Goal: Task Accomplishment & Management: Manage account settings

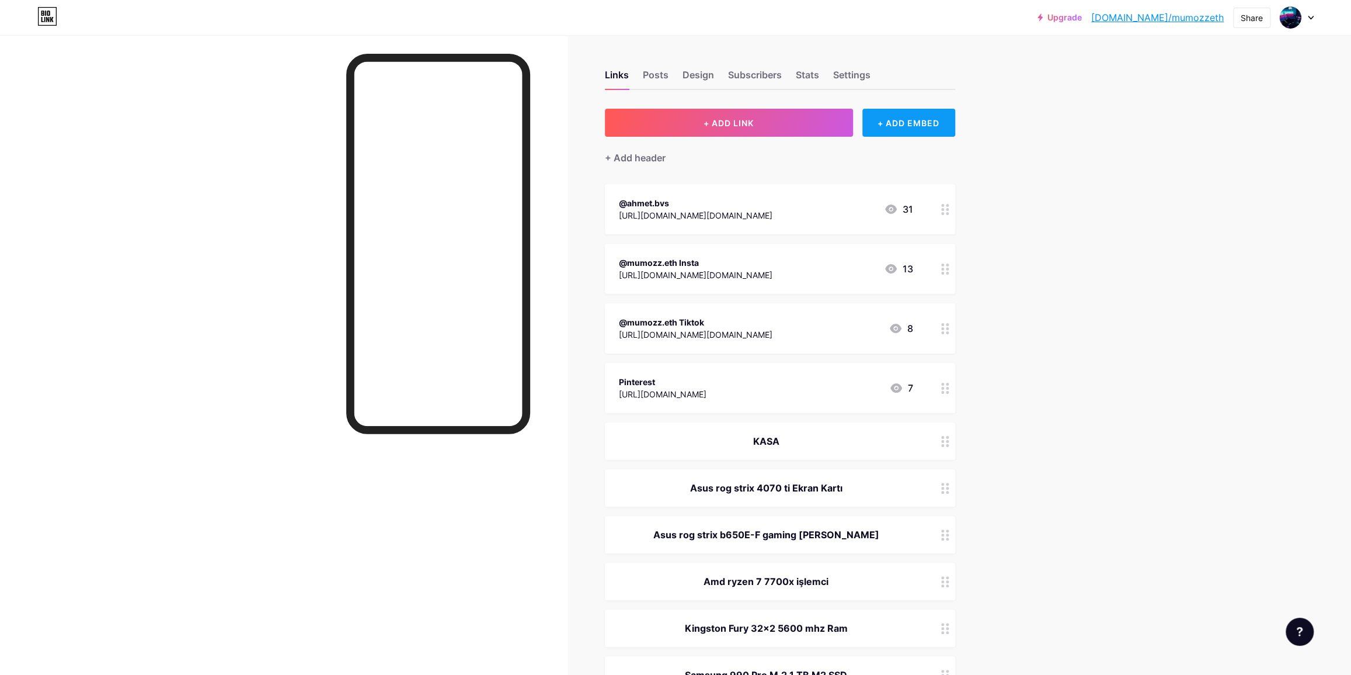
click at [908, 126] on div "+ ADD EMBED" at bounding box center [909, 123] width 93 height 28
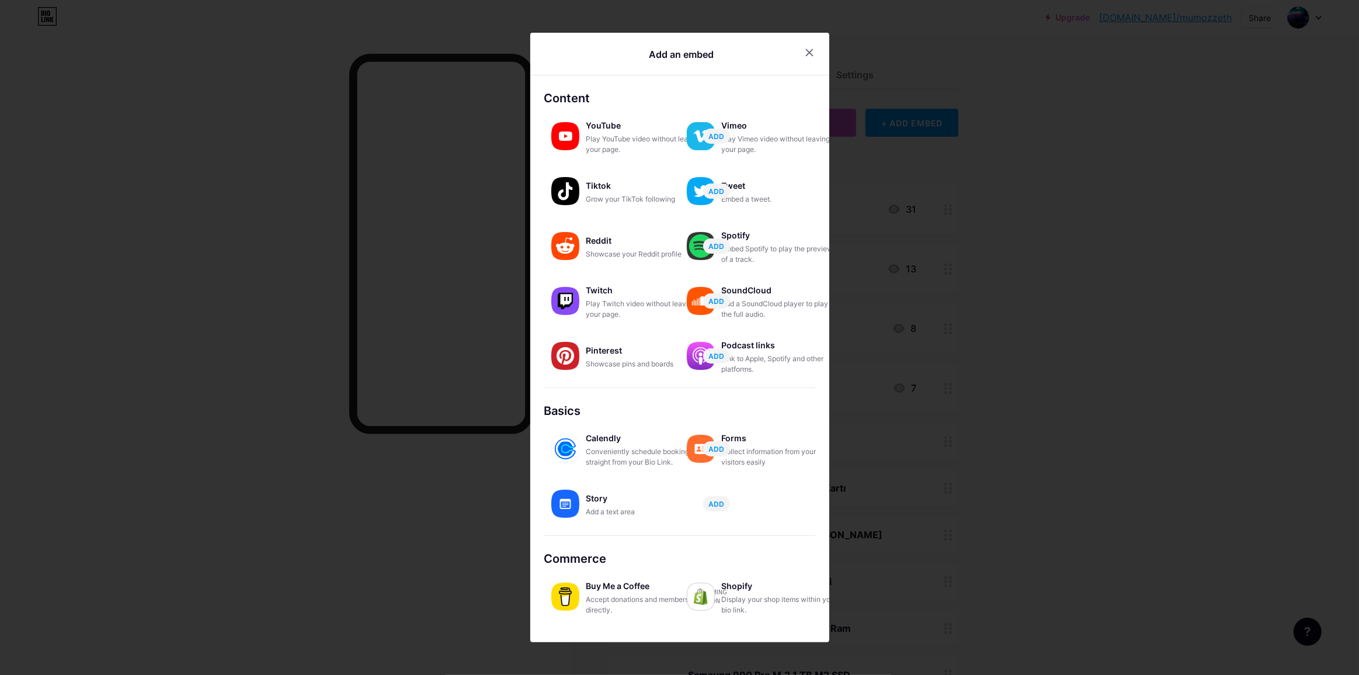
drag, startPoint x: 1057, startPoint y: 153, endPoint x: 1039, endPoint y: 151, distance: 18.2
click at [1051, 152] on div at bounding box center [679, 337] width 1359 height 675
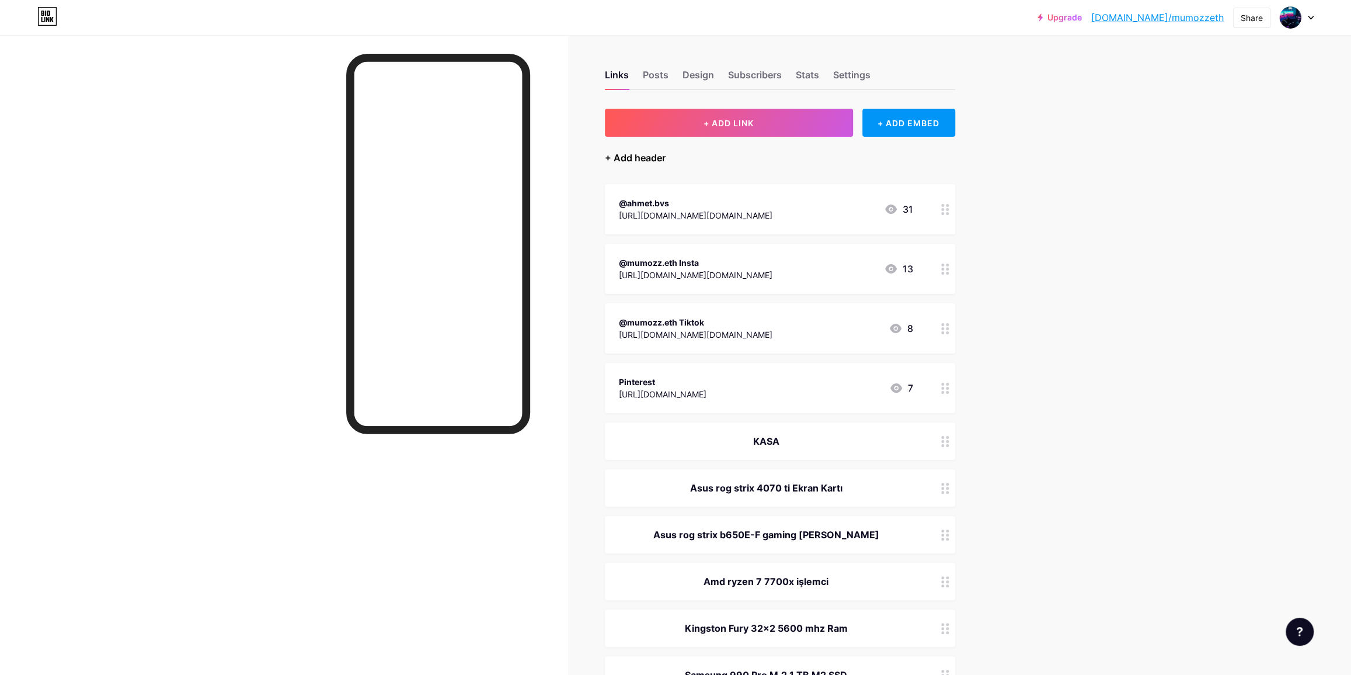
click at [661, 159] on div "+ Add header" at bounding box center [635, 158] width 61 height 14
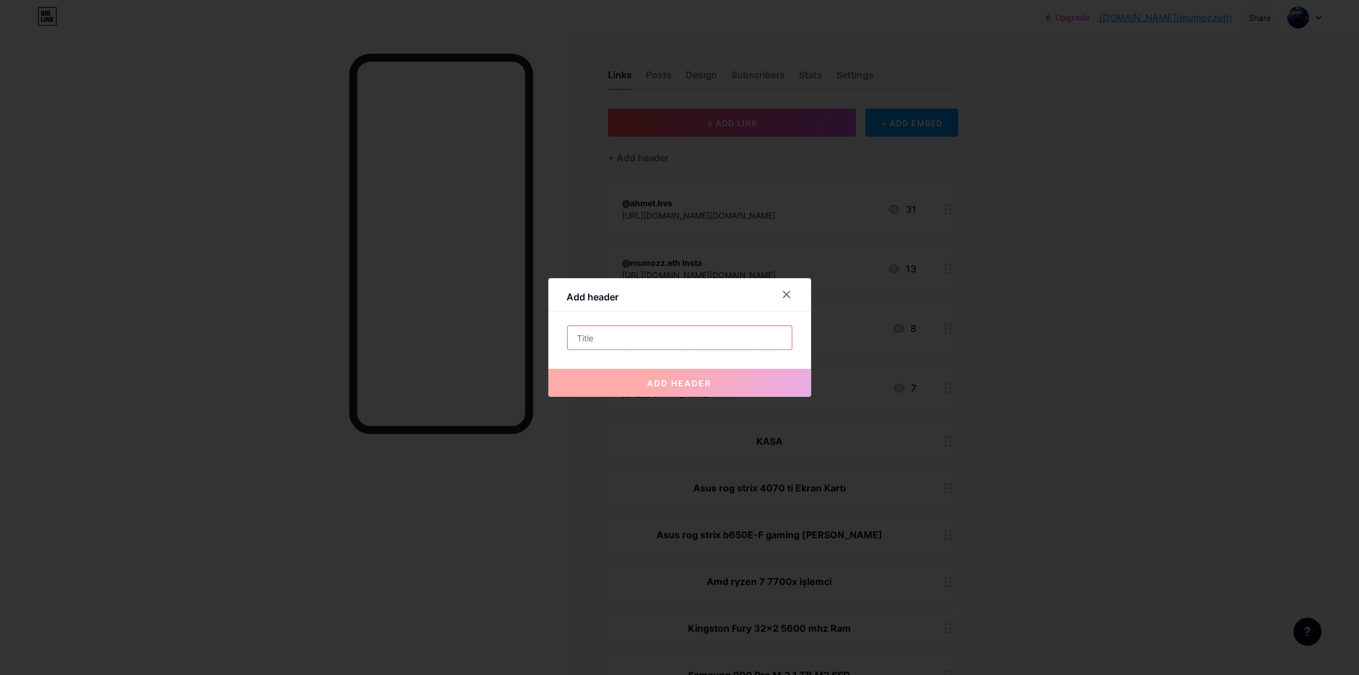
click at [634, 340] on input "text" at bounding box center [680, 337] width 224 height 23
paste input "ikincil"
type input "İkincil ekipmanlar"
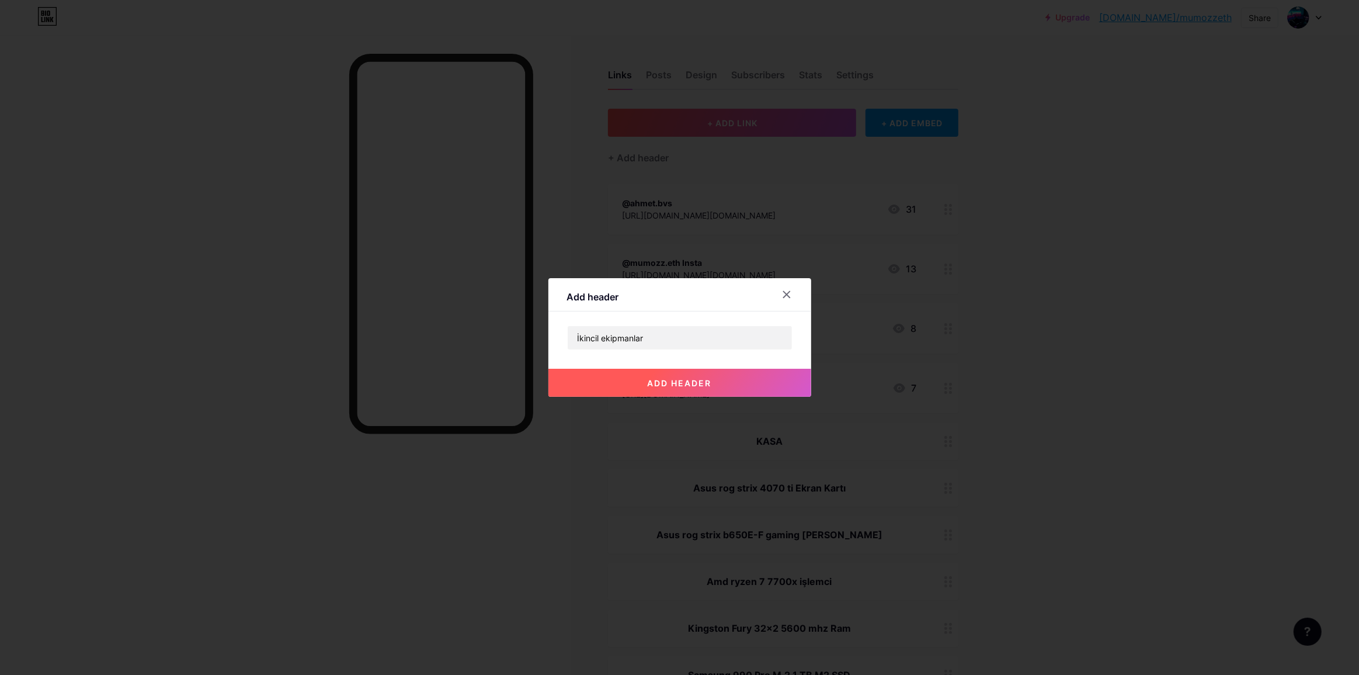
click at [626, 388] on button "add header" at bounding box center [679, 383] width 263 height 28
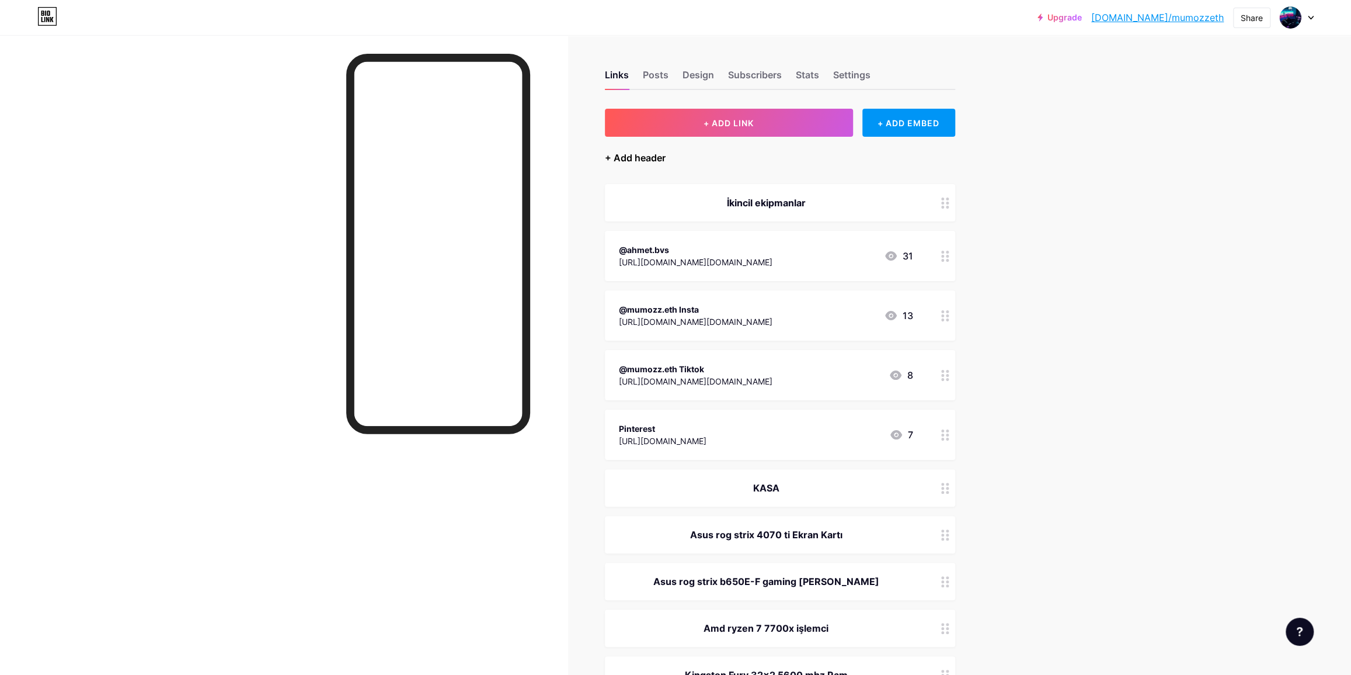
click at [635, 155] on div "+ Add header" at bounding box center [635, 158] width 61 height 14
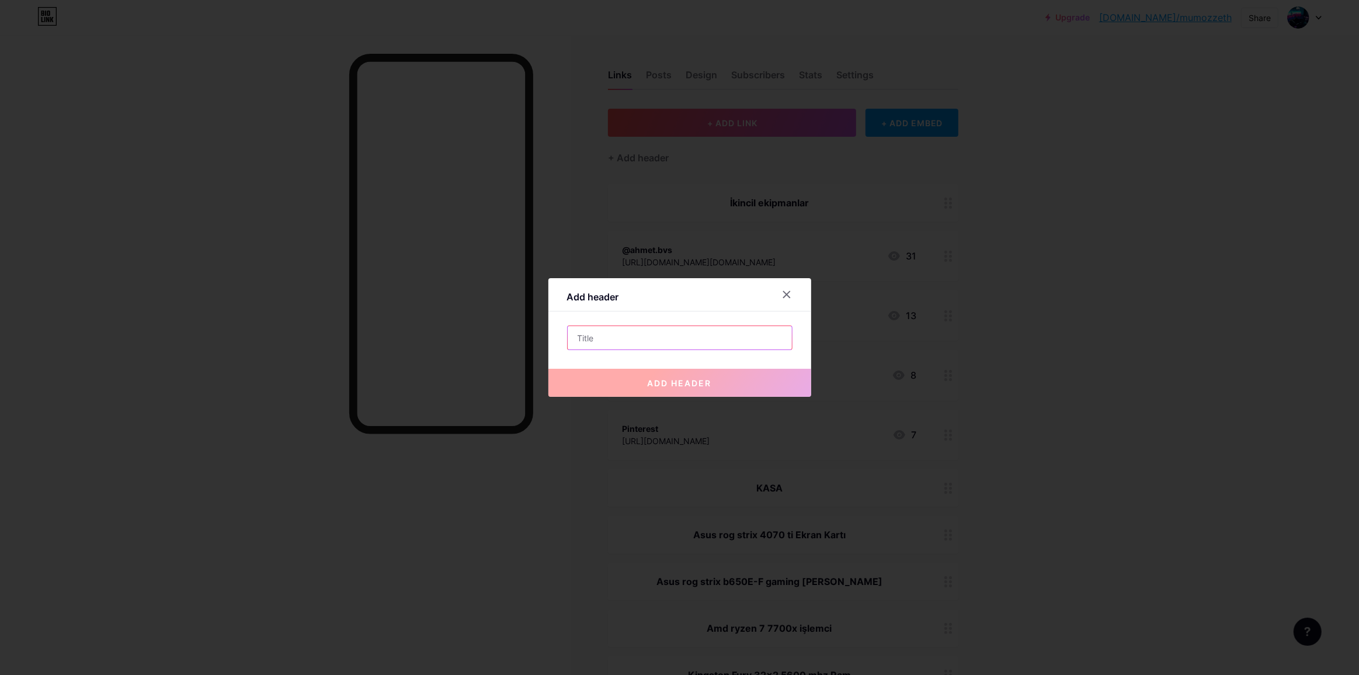
click at [602, 334] on input "text" at bounding box center [680, 337] width 224 height 23
click at [607, 338] on input "text" at bounding box center [680, 337] width 224 height 23
paste input "Ajazz 159 APEX"
type input "Ajazz 159 APEX"
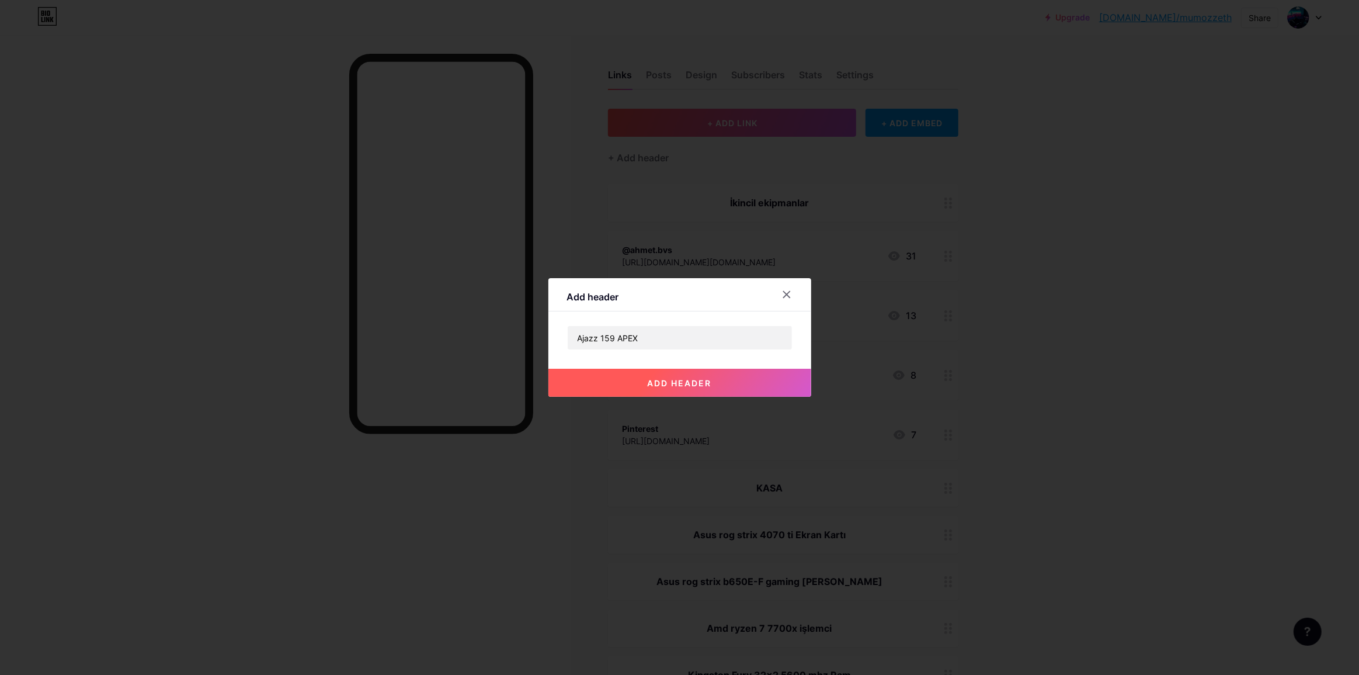
click at [654, 378] on span "add header" at bounding box center [680, 383] width 64 height 10
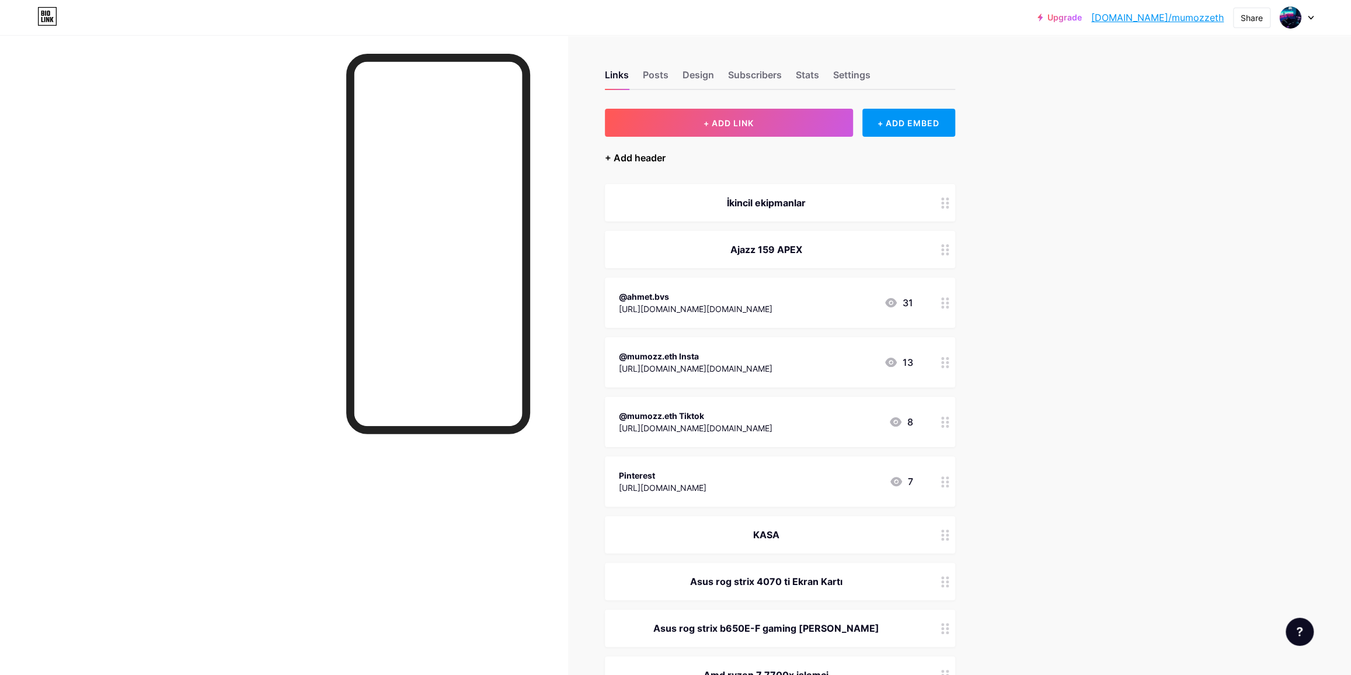
click at [649, 158] on div "+ Add header" at bounding box center [635, 158] width 61 height 14
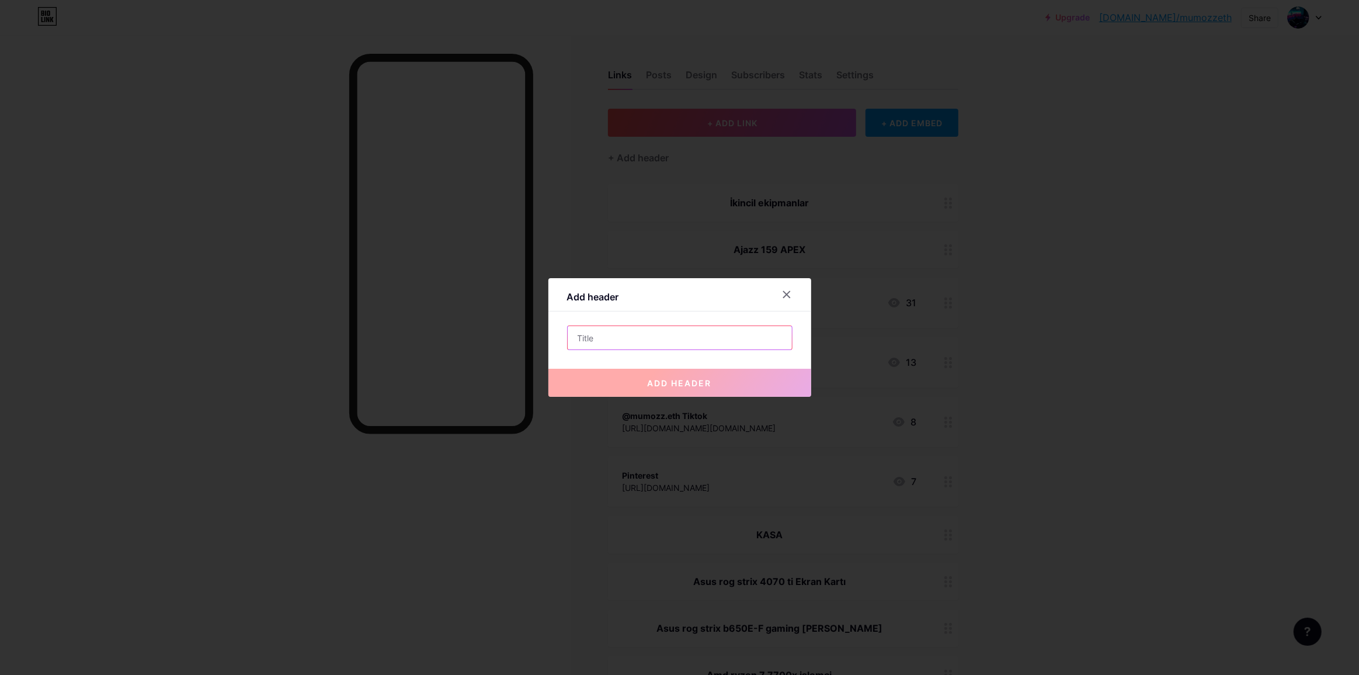
click at [647, 338] on input "text" at bounding box center [680, 337] width 224 height 23
paste input "Ajazz Ak980 Klavye"
type input "Ajazz Ak980 Klavye"
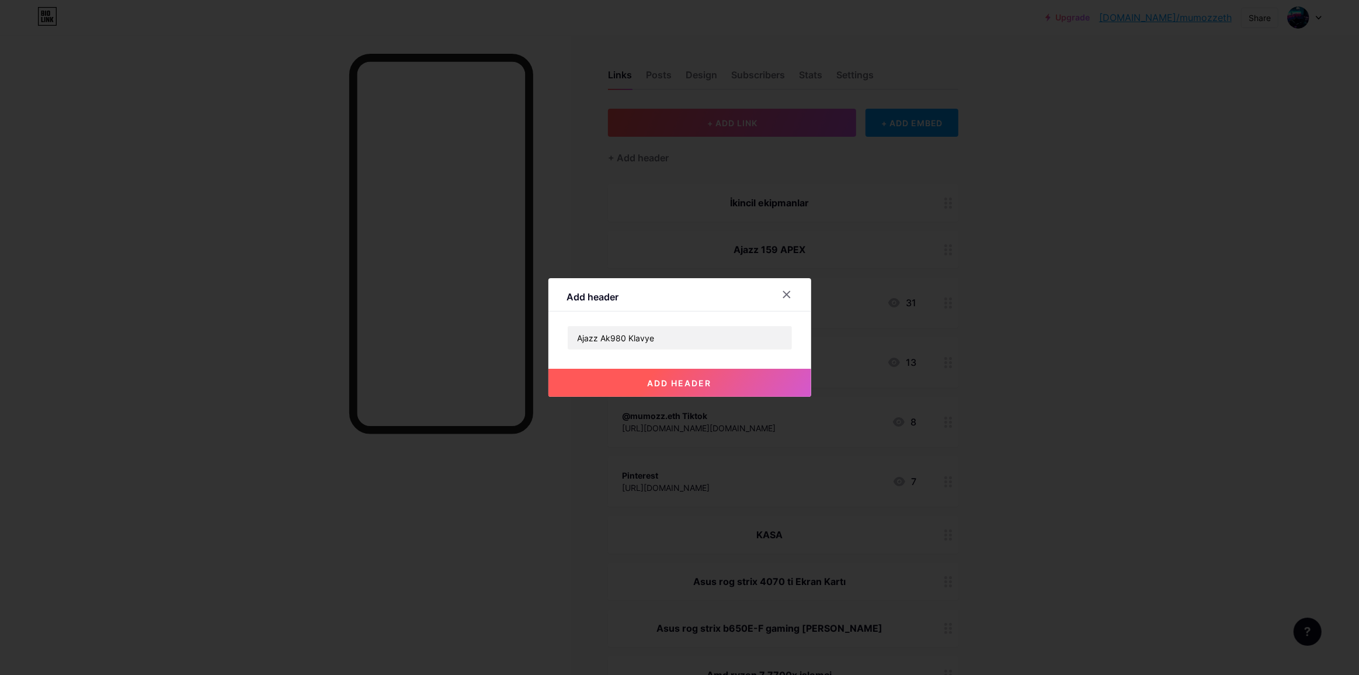
click at [777, 384] on button "add header" at bounding box center [679, 383] width 263 height 28
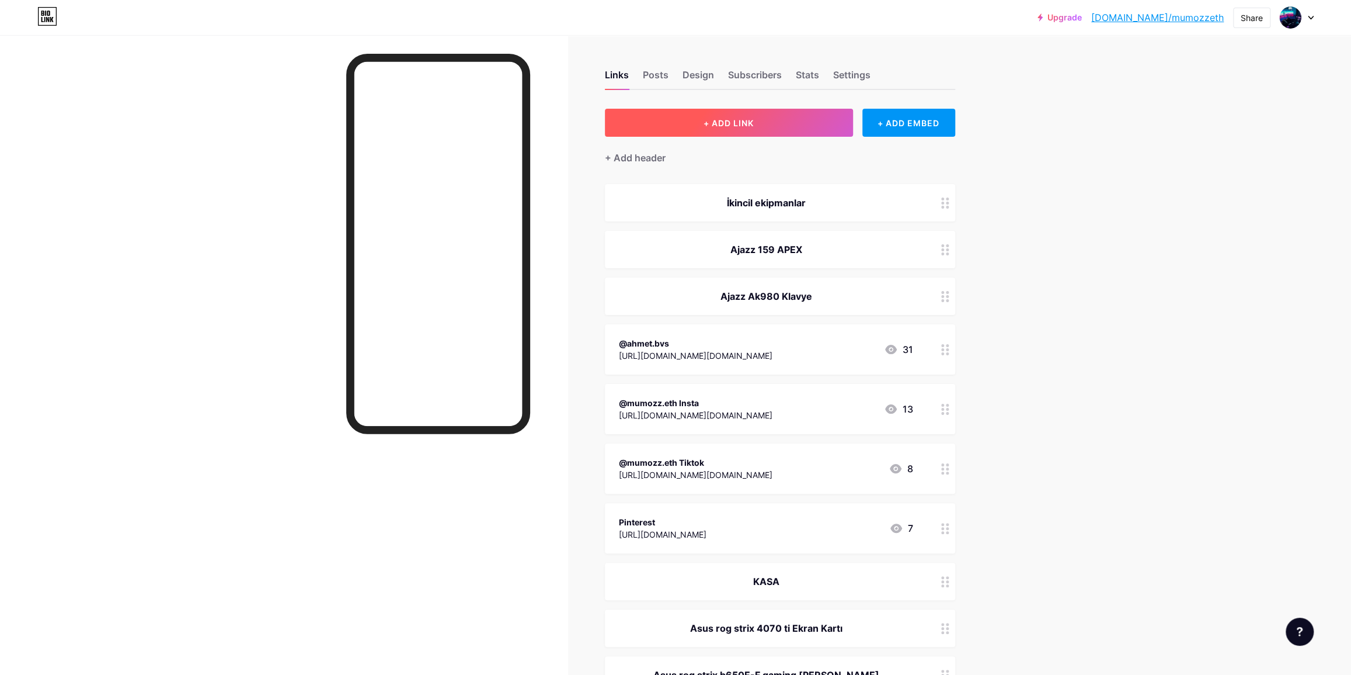
click at [706, 129] on button "+ ADD LINK" at bounding box center [729, 123] width 248 height 28
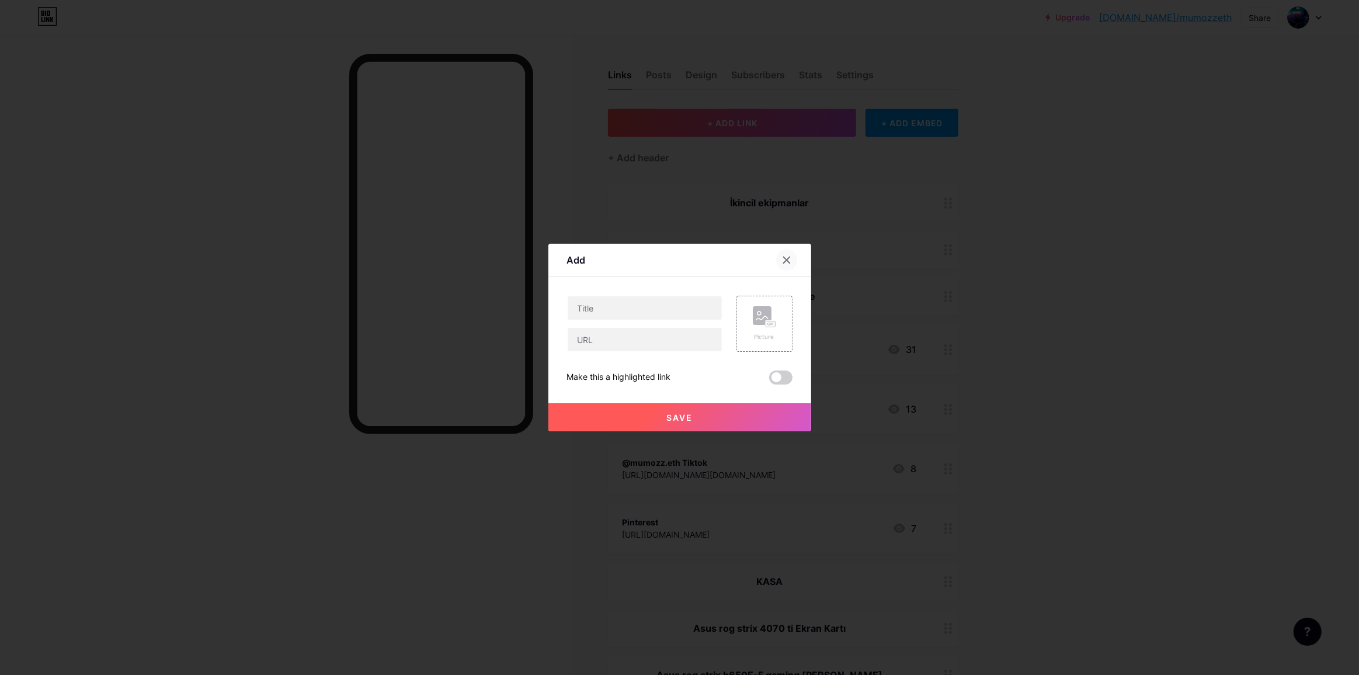
click at [793, 257] on div at bounding box center [786, 259] width 21 height 21
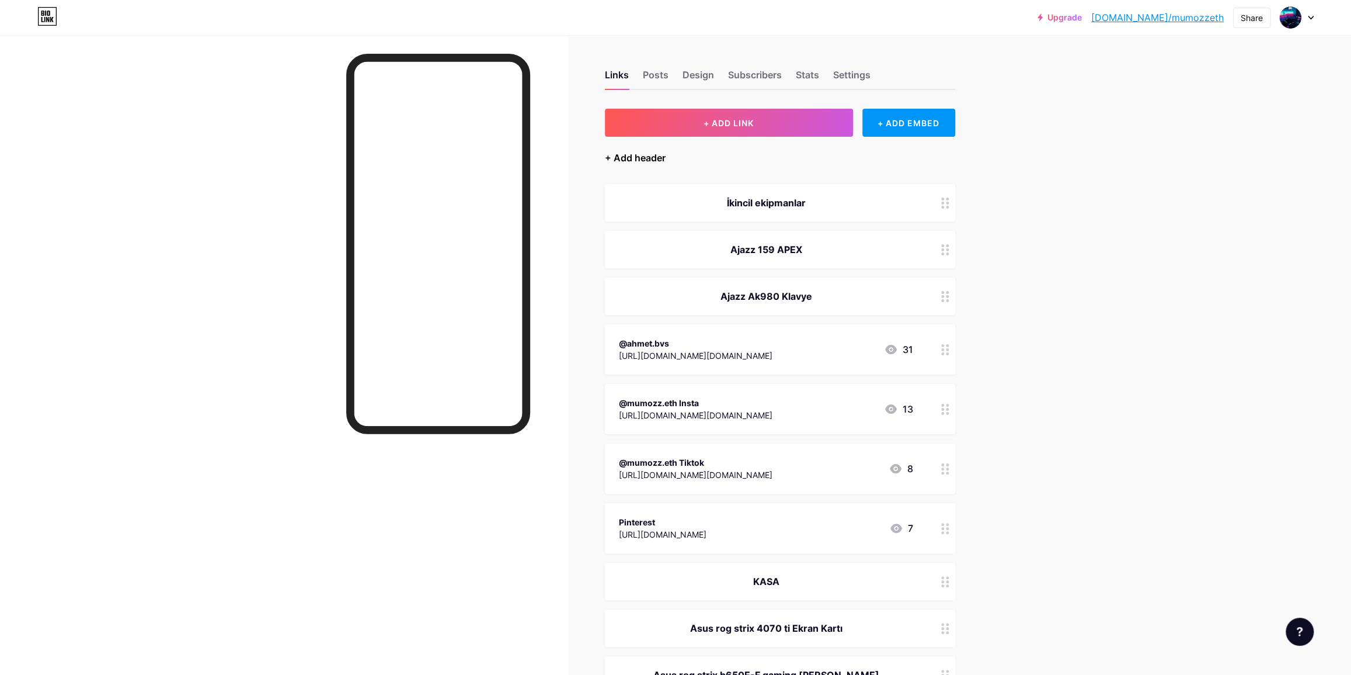
click at [614, 152] on div "+ Add header" at bounding box center [635, 158] width 61 height 14
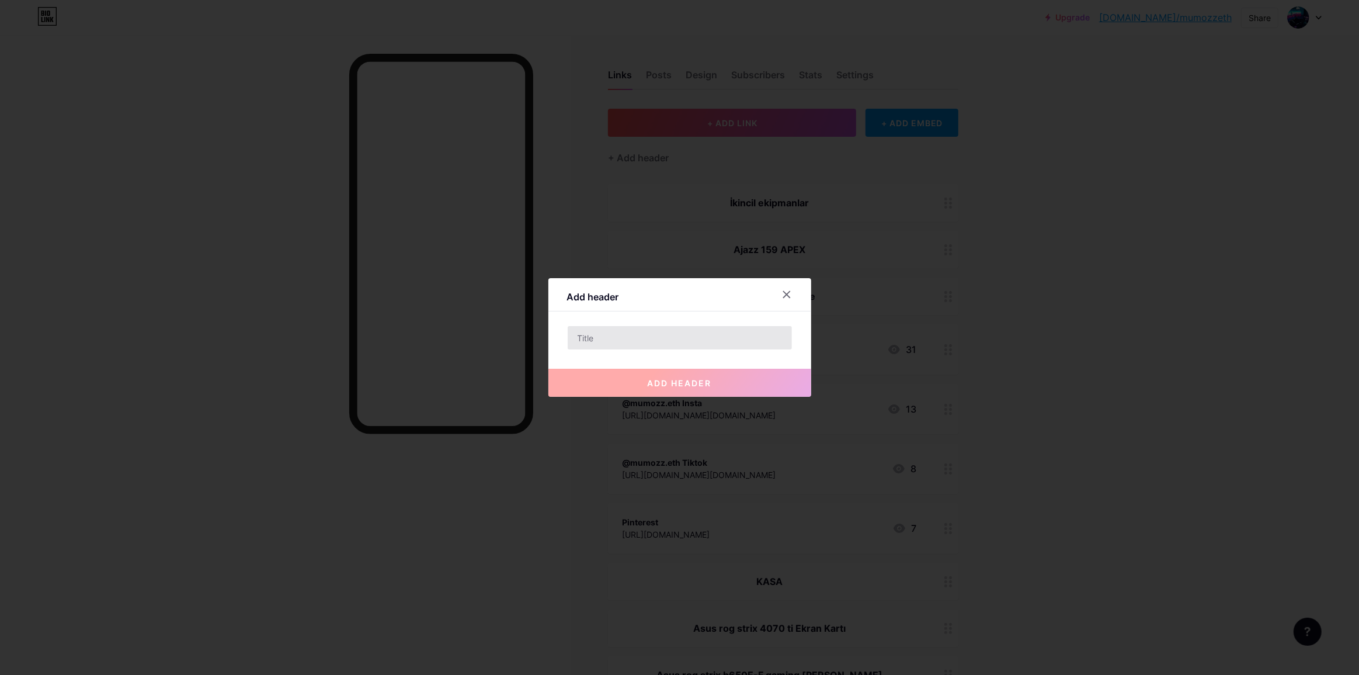
click at [596, 326] on div at bounding box center [679, 337] width 225 height 25
click at [596, 335] on input "text" at bounding box center [680, 337] width 224 height 23
paste input "Ajazz AK680 Max"
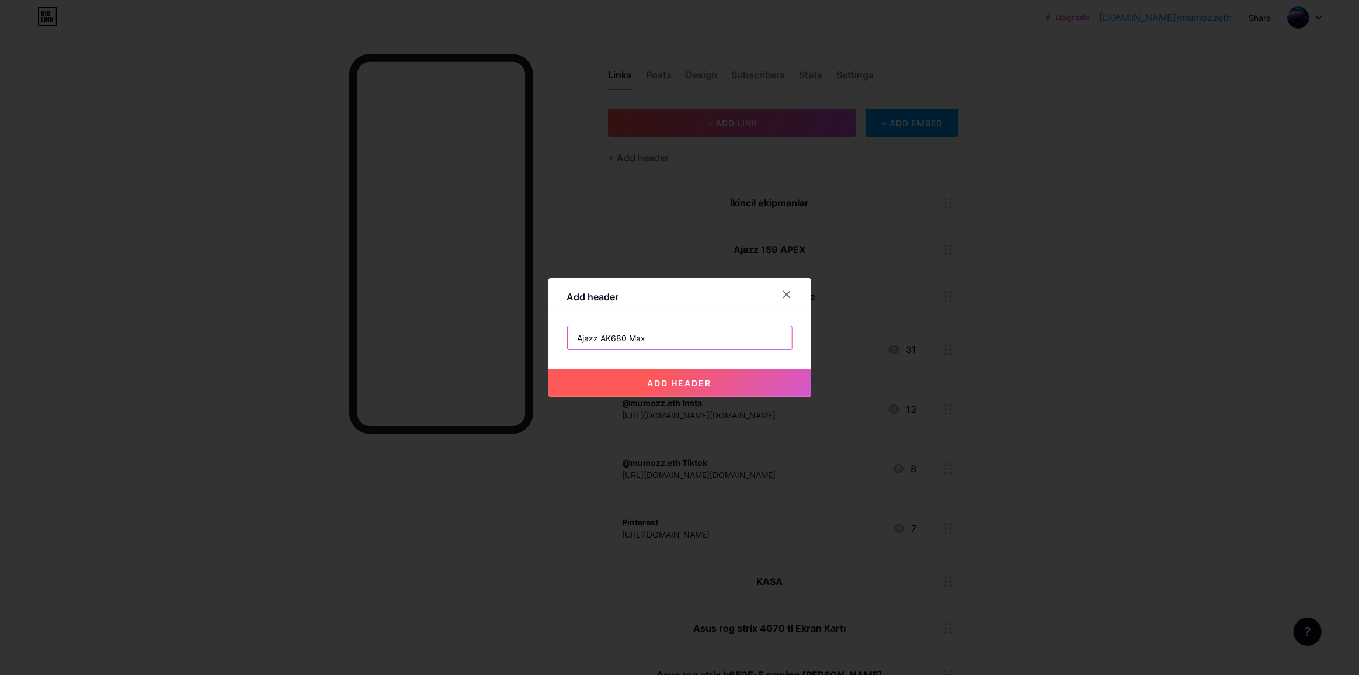
type input "Ajazz AK680 Max"
click at [669, 381] on span "add header" at bounding box center [680, 383] width 64 height 10
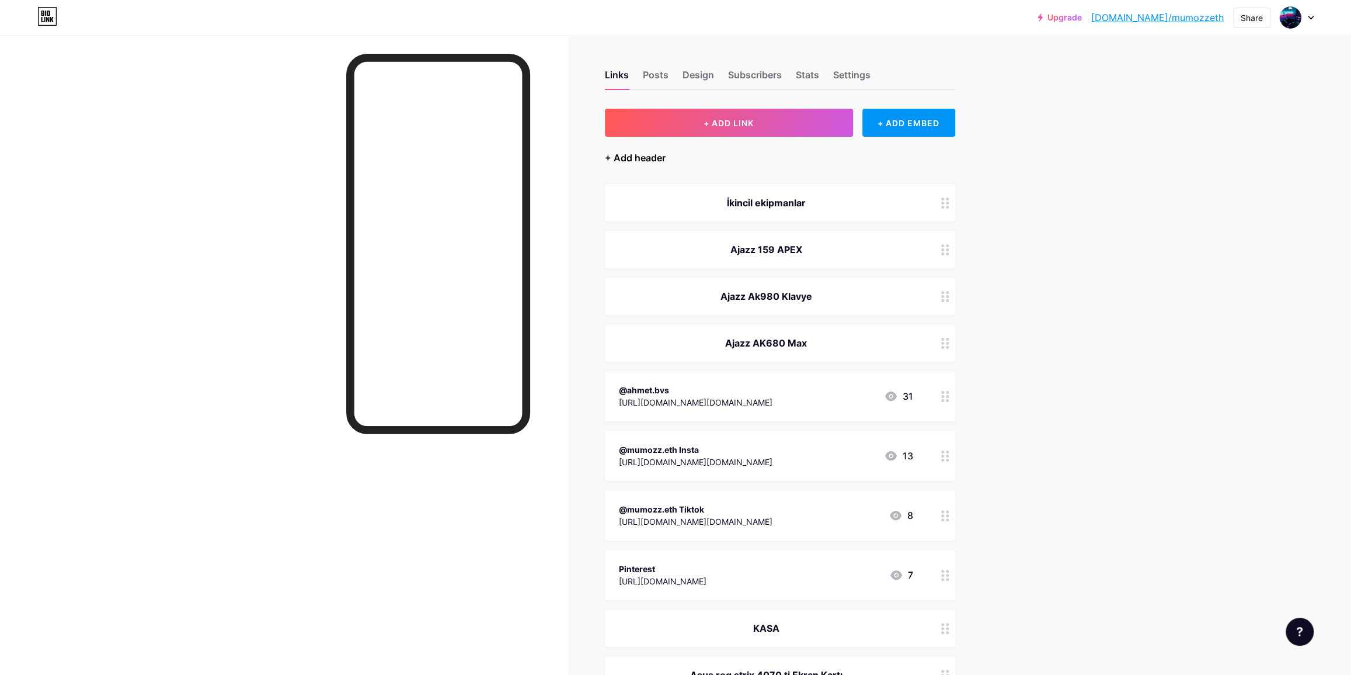
click at [649, 157] on div "+ Add header" at bounding box center [635, 158] width 61 height 14
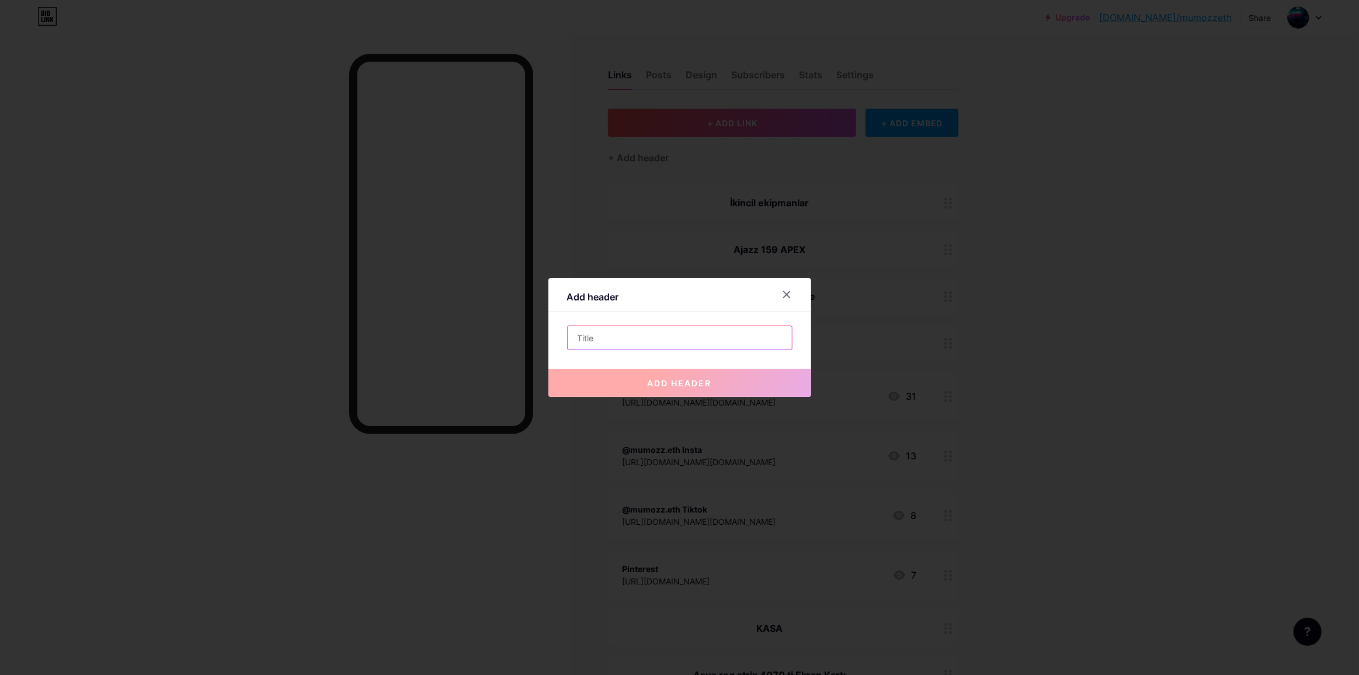
drag, startPoint x: 602, startPoint y: 339, endPoint x: 620, endPoint y: 349, distance: 20.6
click at [602, 339] on input "text" at bounding box center [680, 337] width 224 height 23
paste input "Gamepower Gasket Elite X"
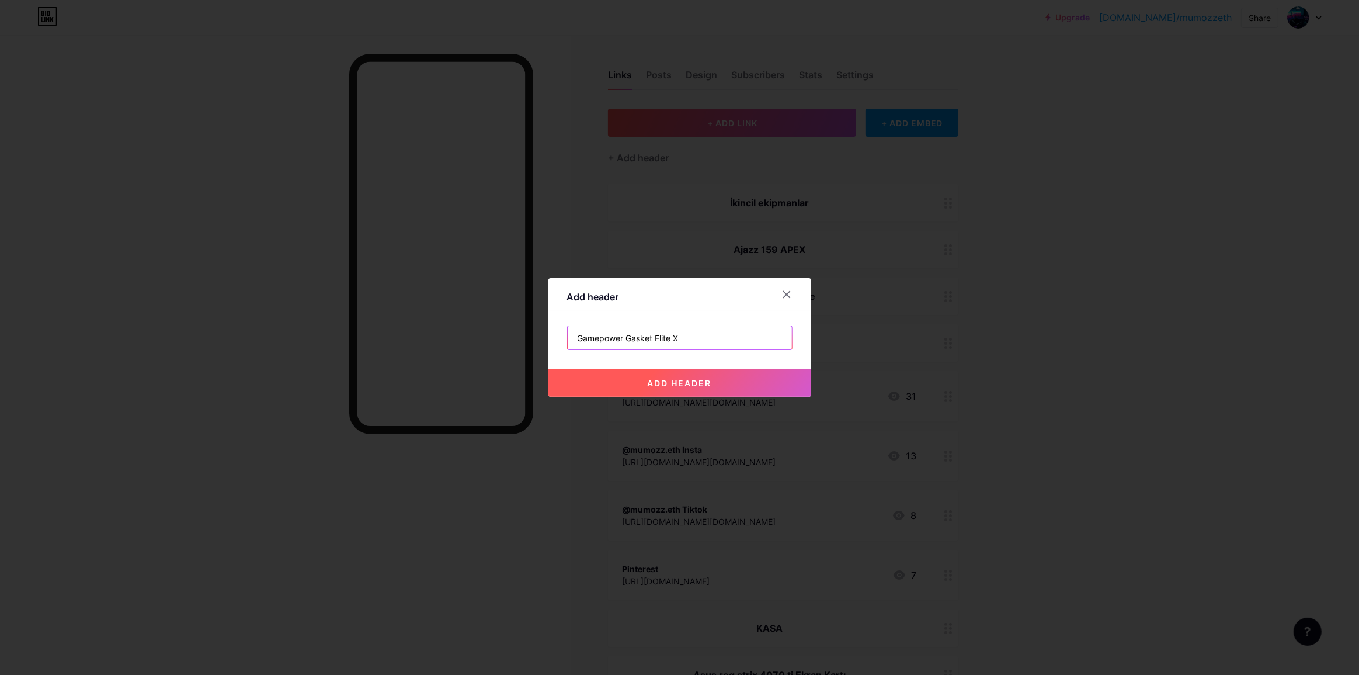
type input "Gamepower Gasket Elite X"
click at [768, 385] on button "add header" at bounding box center [679, 383] width 263 height 28
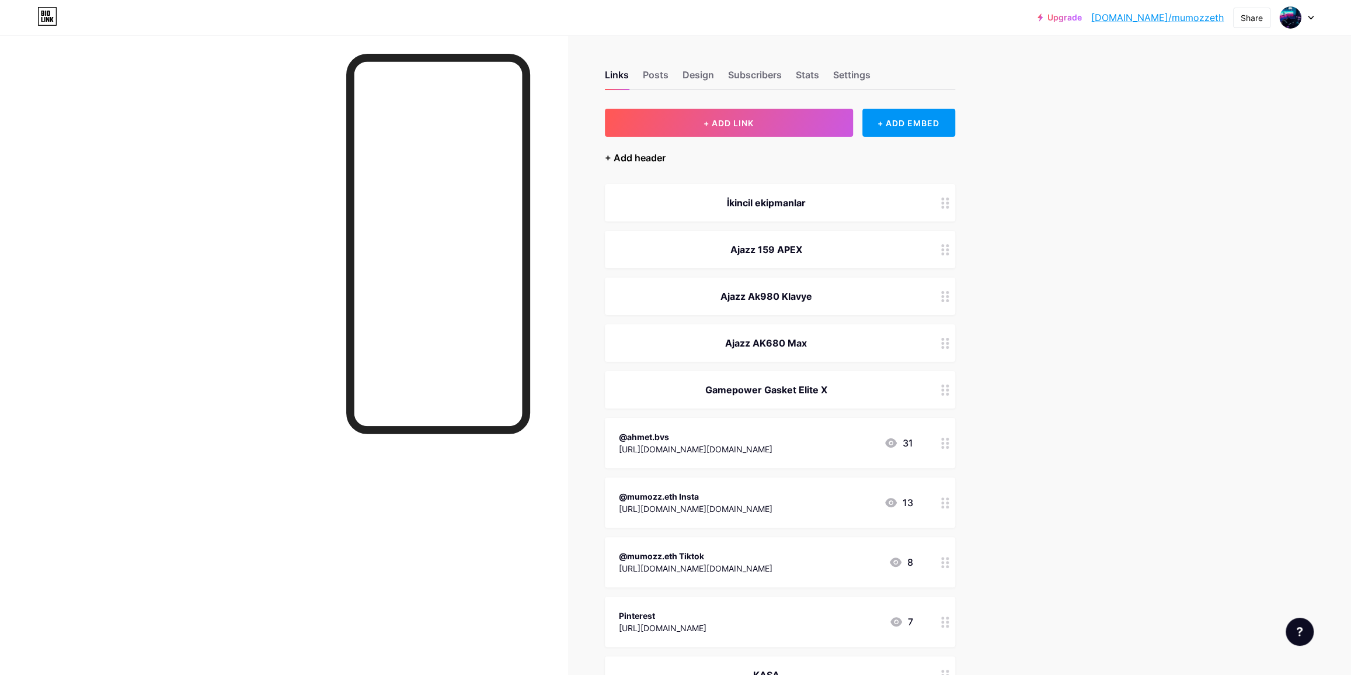
click at [631, 154] on div "+ Add header" at bounding box center [635, 158] width 61 height 14
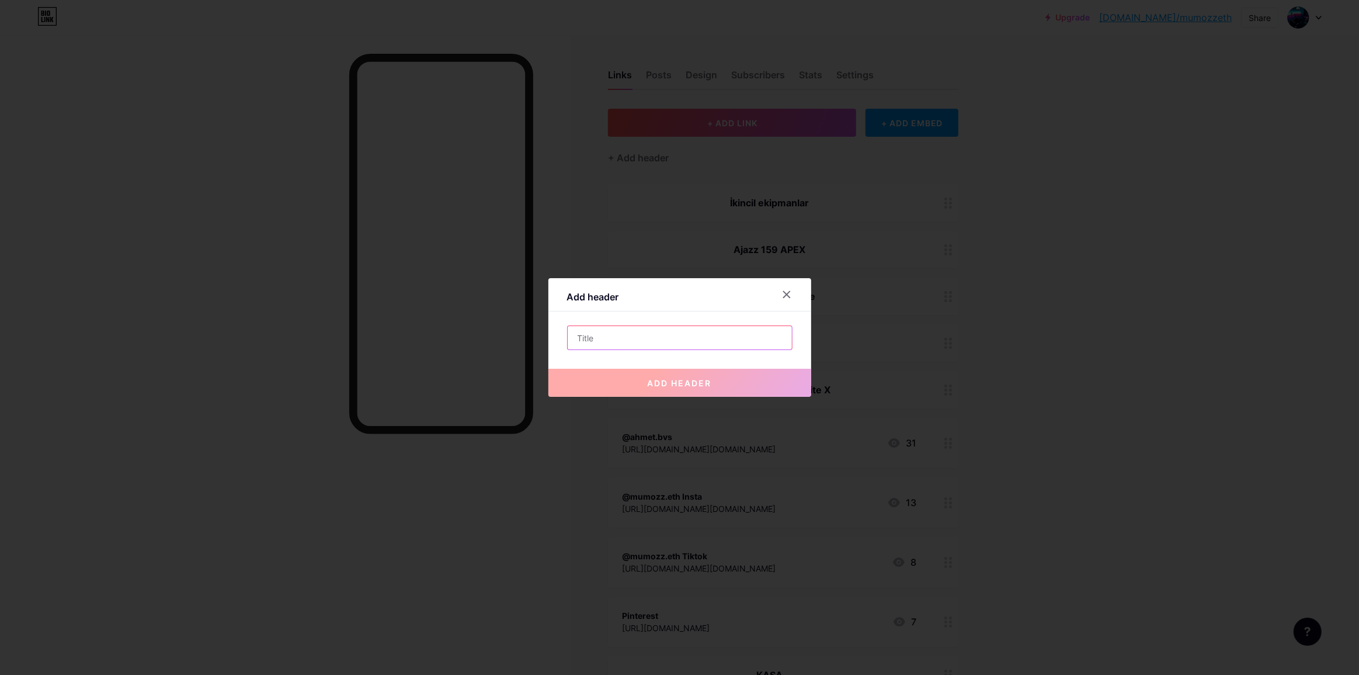
click at [624, 327] on input "text" at bounding box center [680, 337] width 224 height 23
paste input "AJAZZ AJ139 V2 MC"
type input "AJAZZ AJ139 V2 MC"
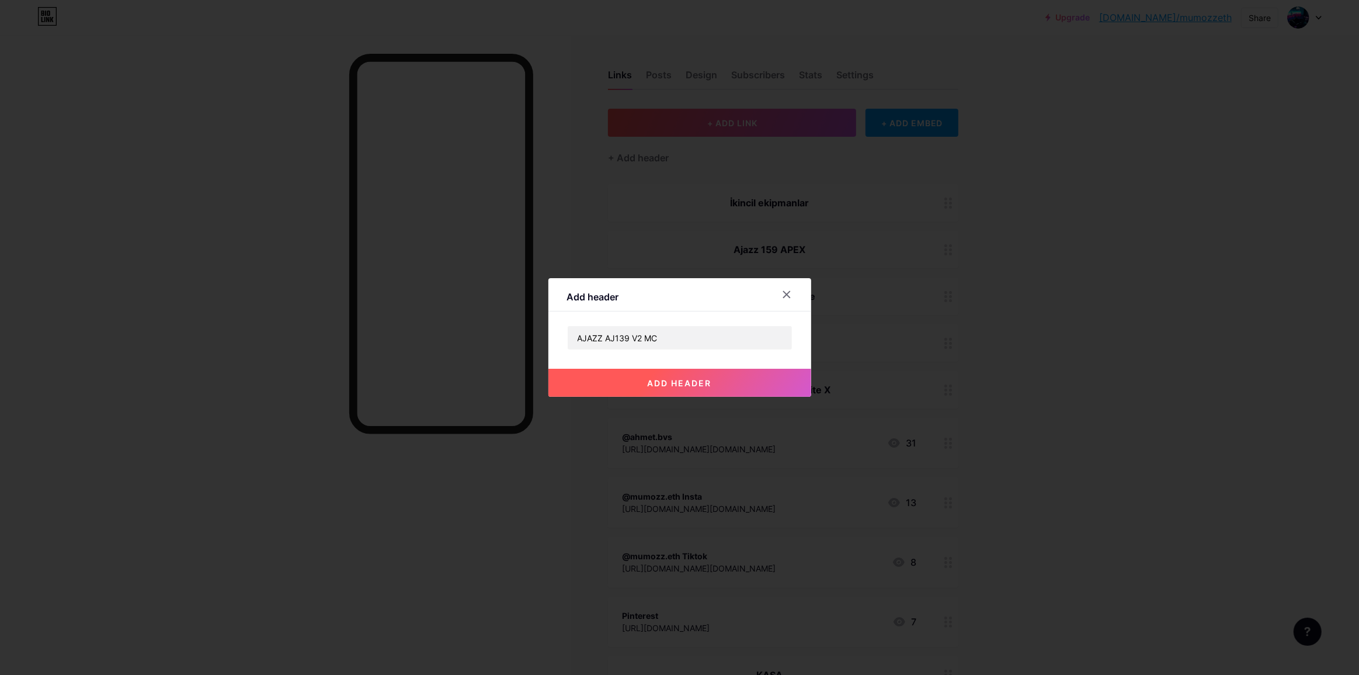
click at [601, 376] on button "add header" at bounding box center [679, 383] width 263 height 28
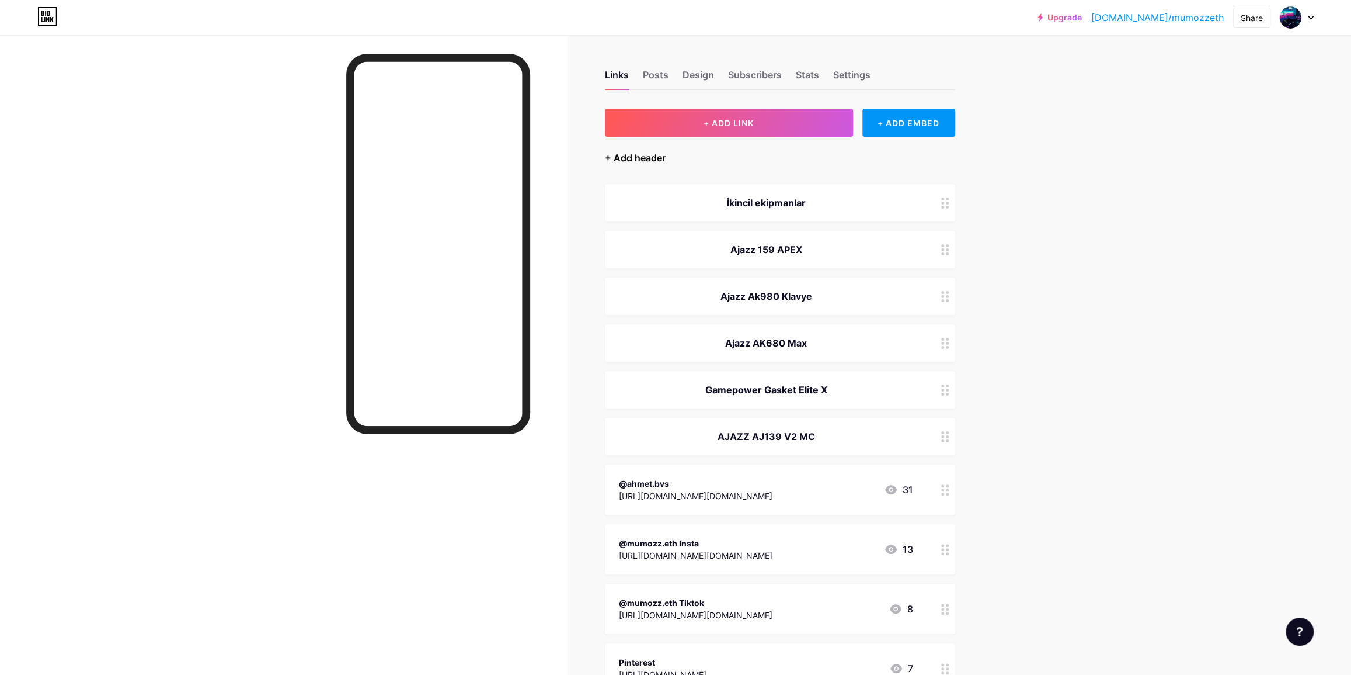
click at [637, 157] on div "+ Add header" at bounding box center [635, 158] width 61 height 14
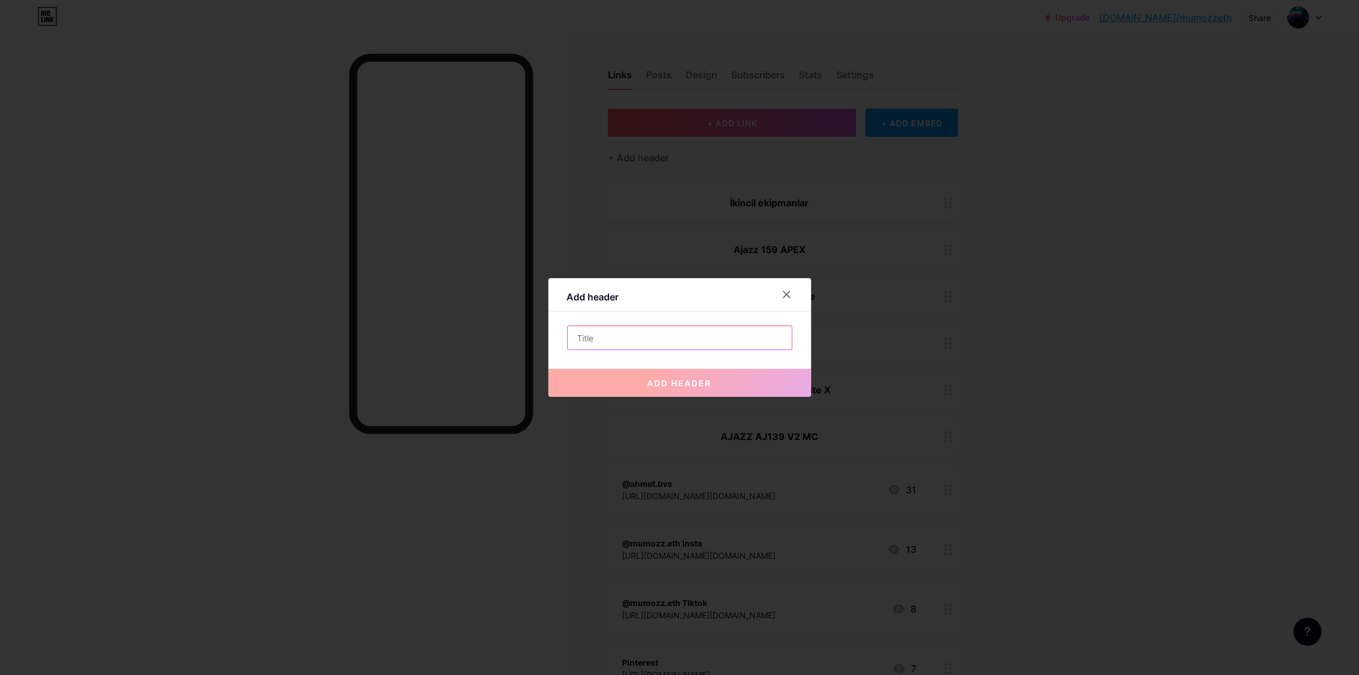
click at [616, 327] on input "text" at bounding box center [680, 337] width 224 height 23
paste input "Logitech g733"
type input "Logitech g733"
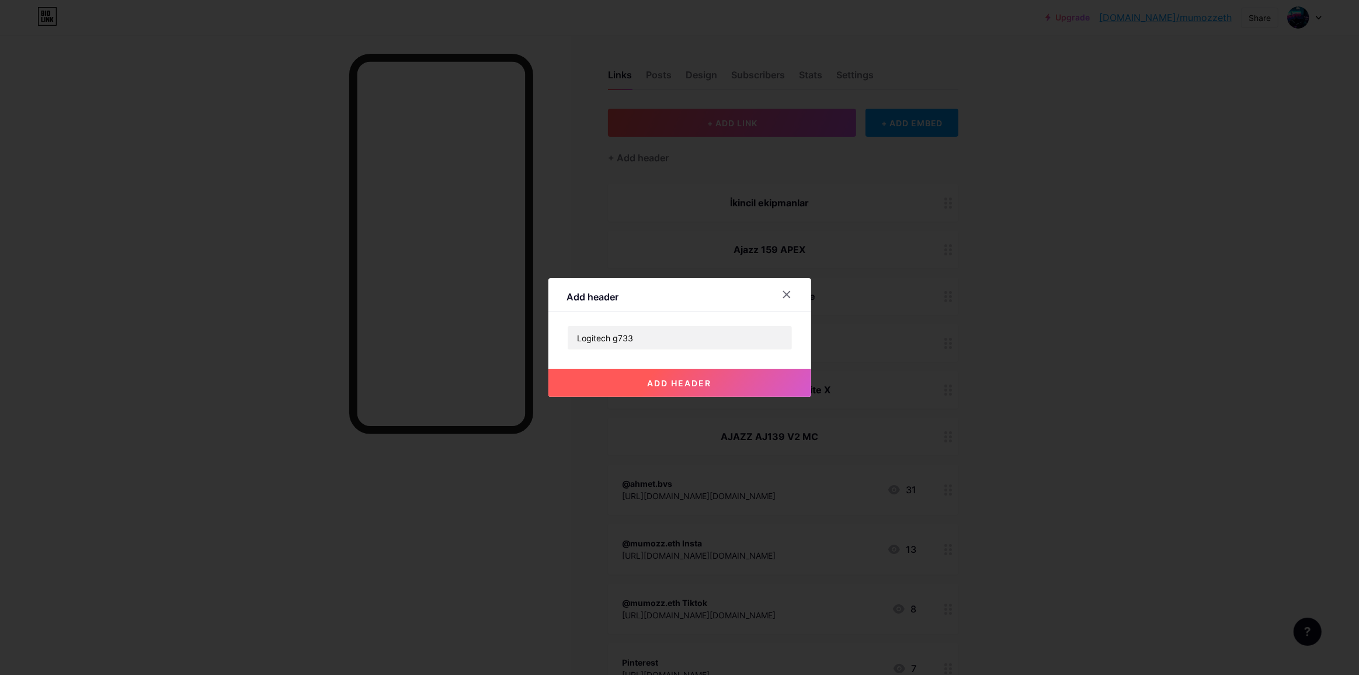
click at [594, 383] on button "add header" at bounding box center [679, 383] width 263 height 28
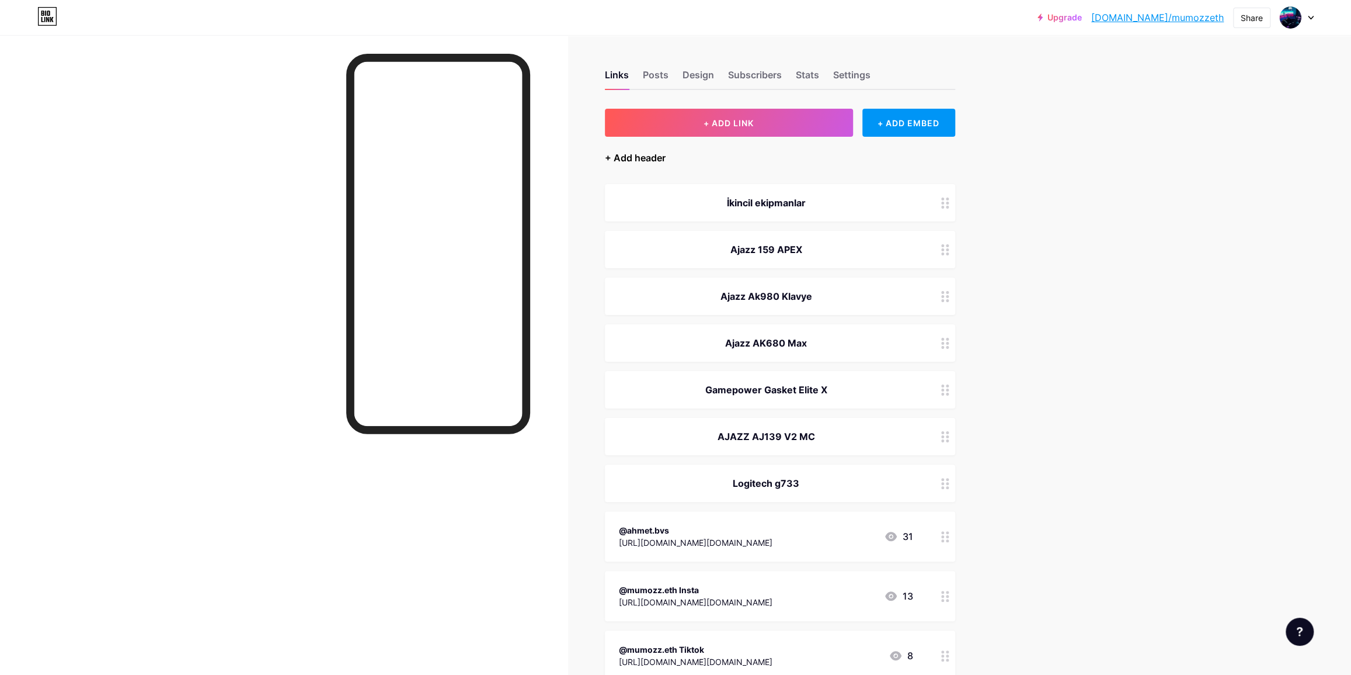
click at [639, 154] on div "+ Add header" at bounding box center [635, 158] width 61 height 14
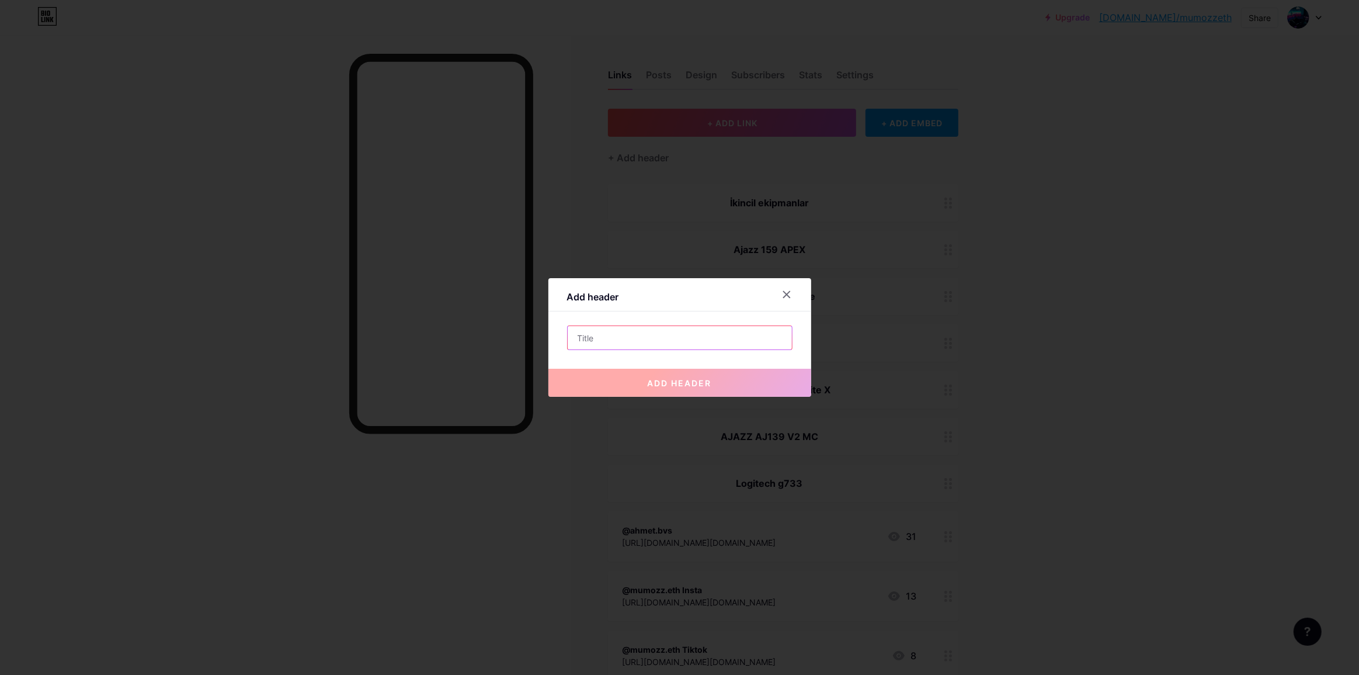
click at [629, 329] on input "text" at bounding box center [680, 337] width 224 height 23
paste input "Razer Barracuda X"
type input "Razer Barracuda X"
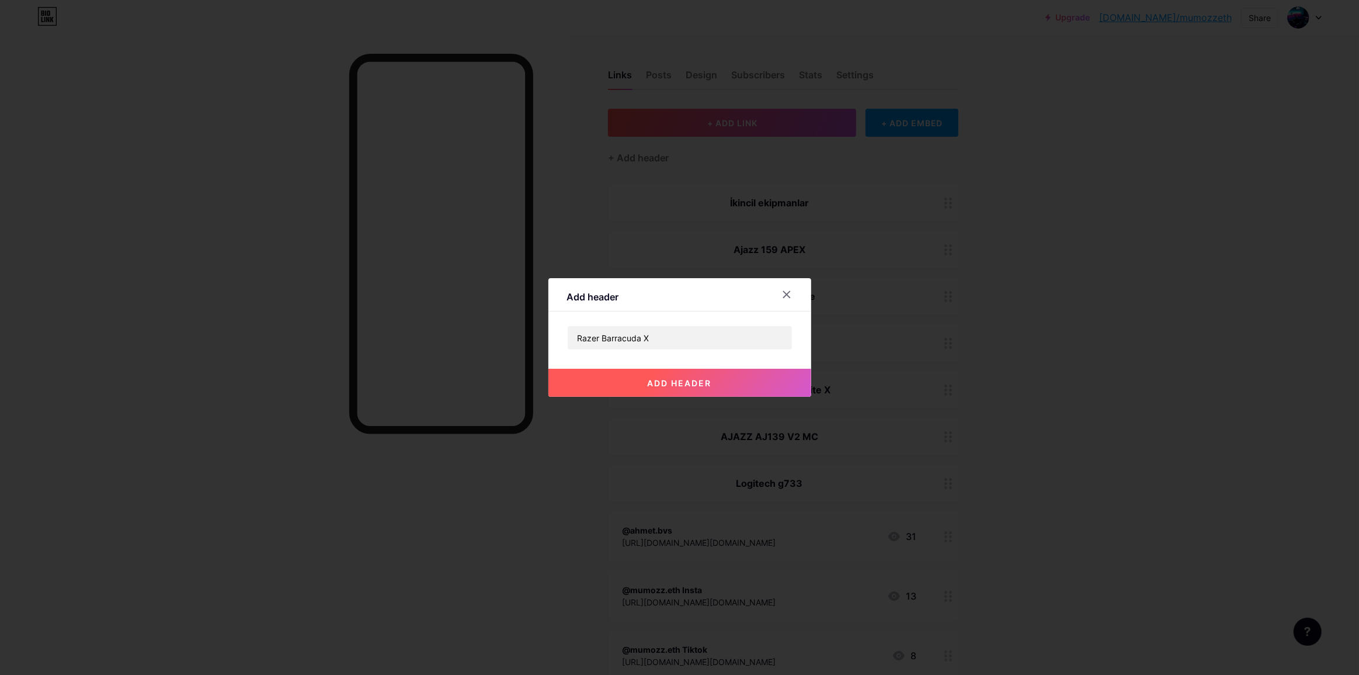
click at [598, 383] on button "add header" at bounding box center [679, 383] width 263 height 28
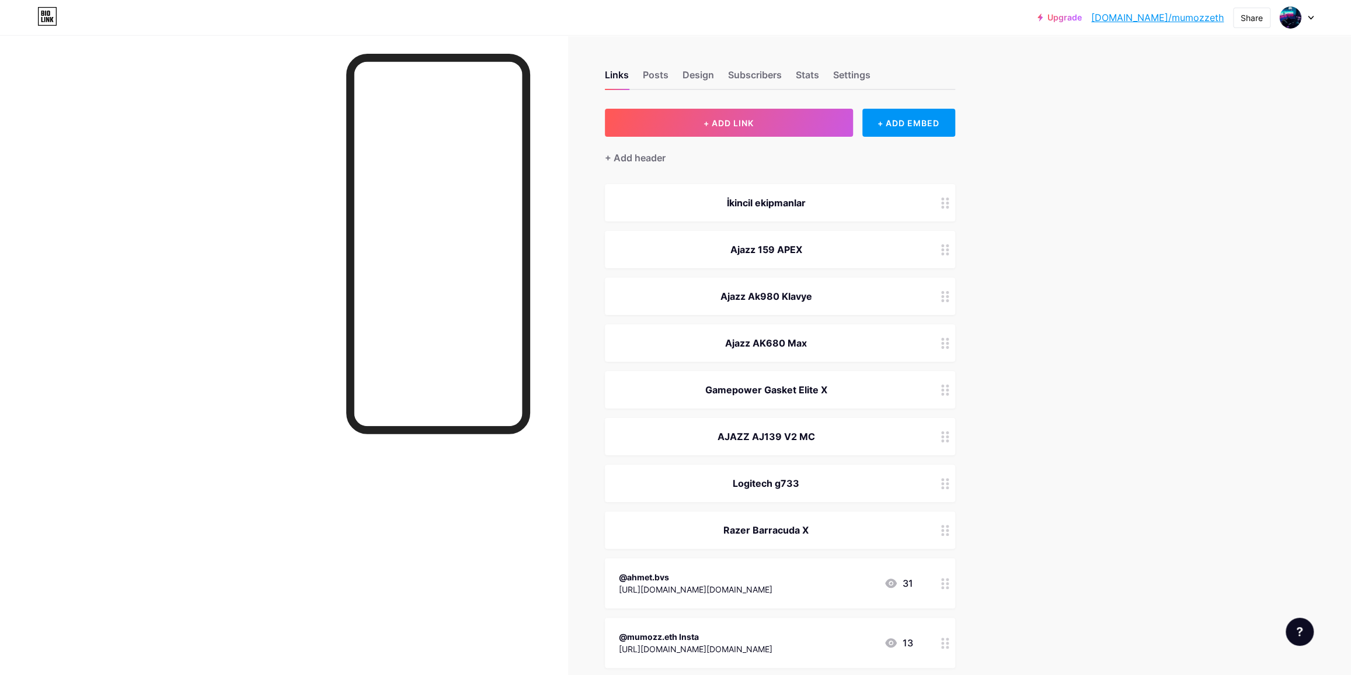
click at [652, 155] on div "+ Add header" at bounding box center [635, 158] width 61 height 14
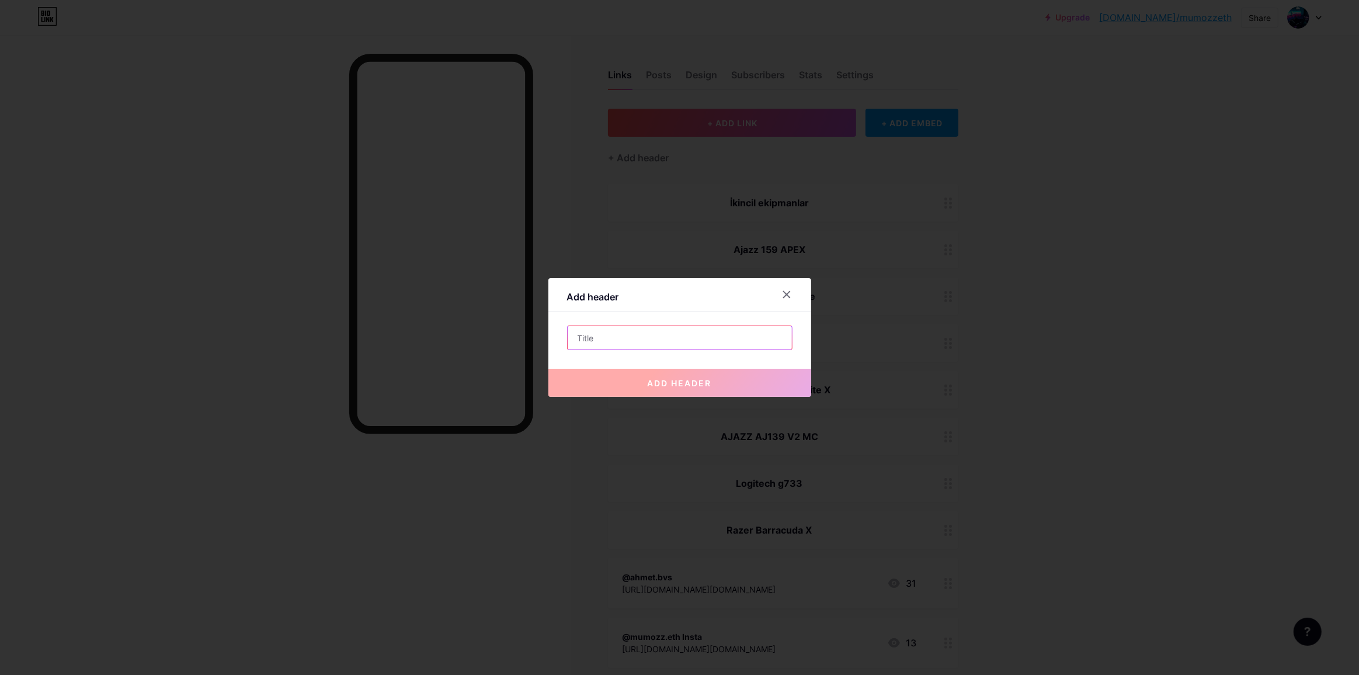
click at [627, 329] on input "text" at bounding box center [680, 337] width 224 height 23
paste input "Epomaker GALAXY100"
type input "Epomaker GALAXY100"
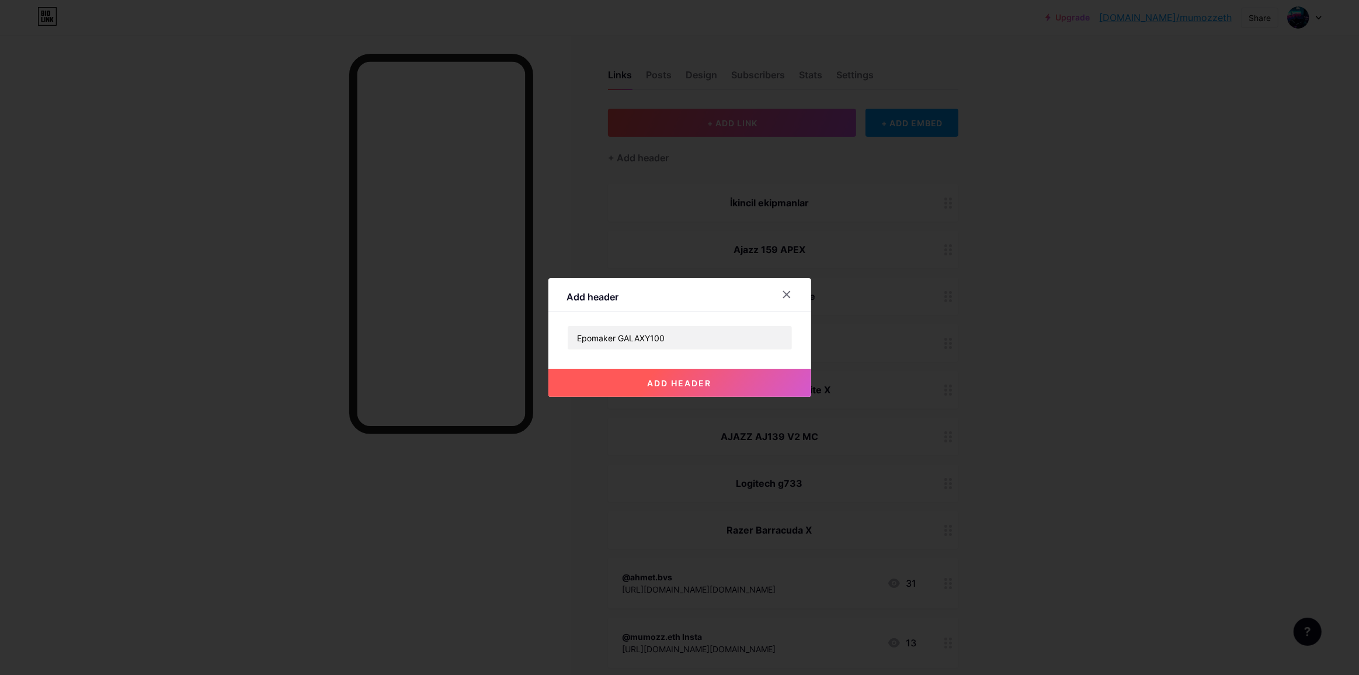
click at [652, 378] on span "add header" at bounding box center [680, 383] width 64 height 10
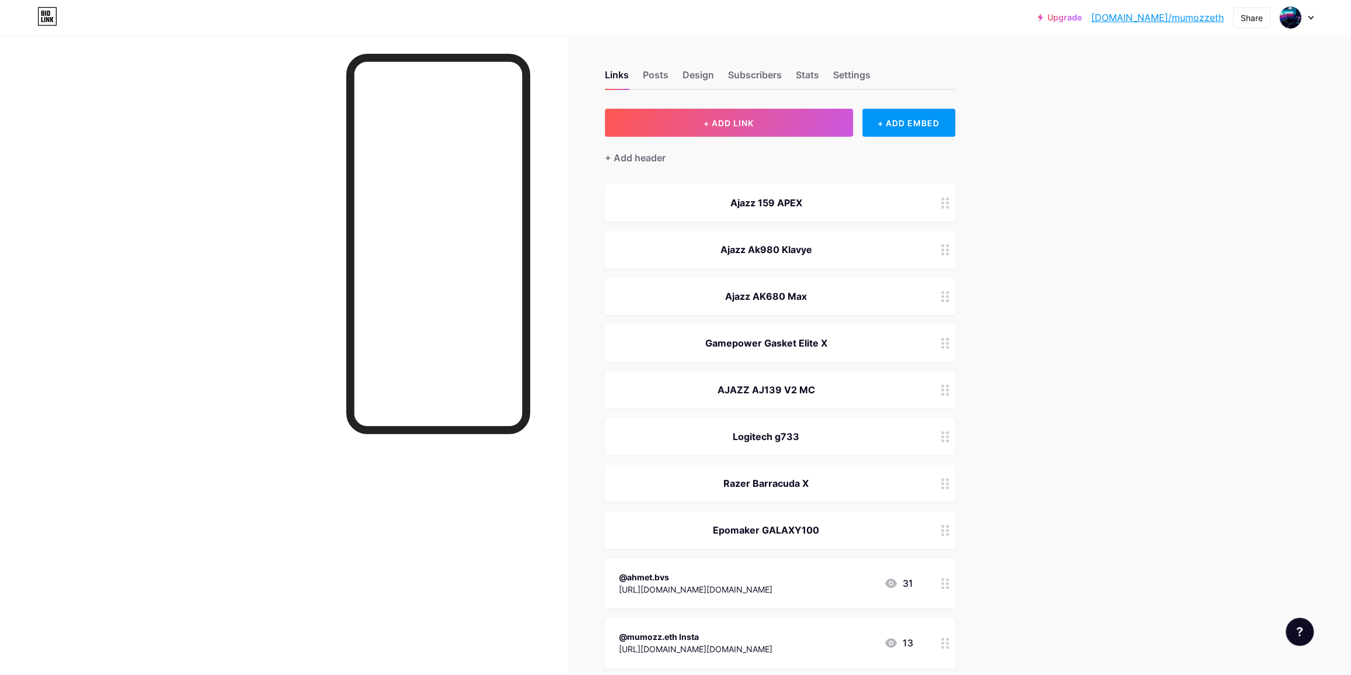
drag, startPoint x: 870, startPoint y: 207, endPoint x: 912, endPoint y: 204, distance: 42.1
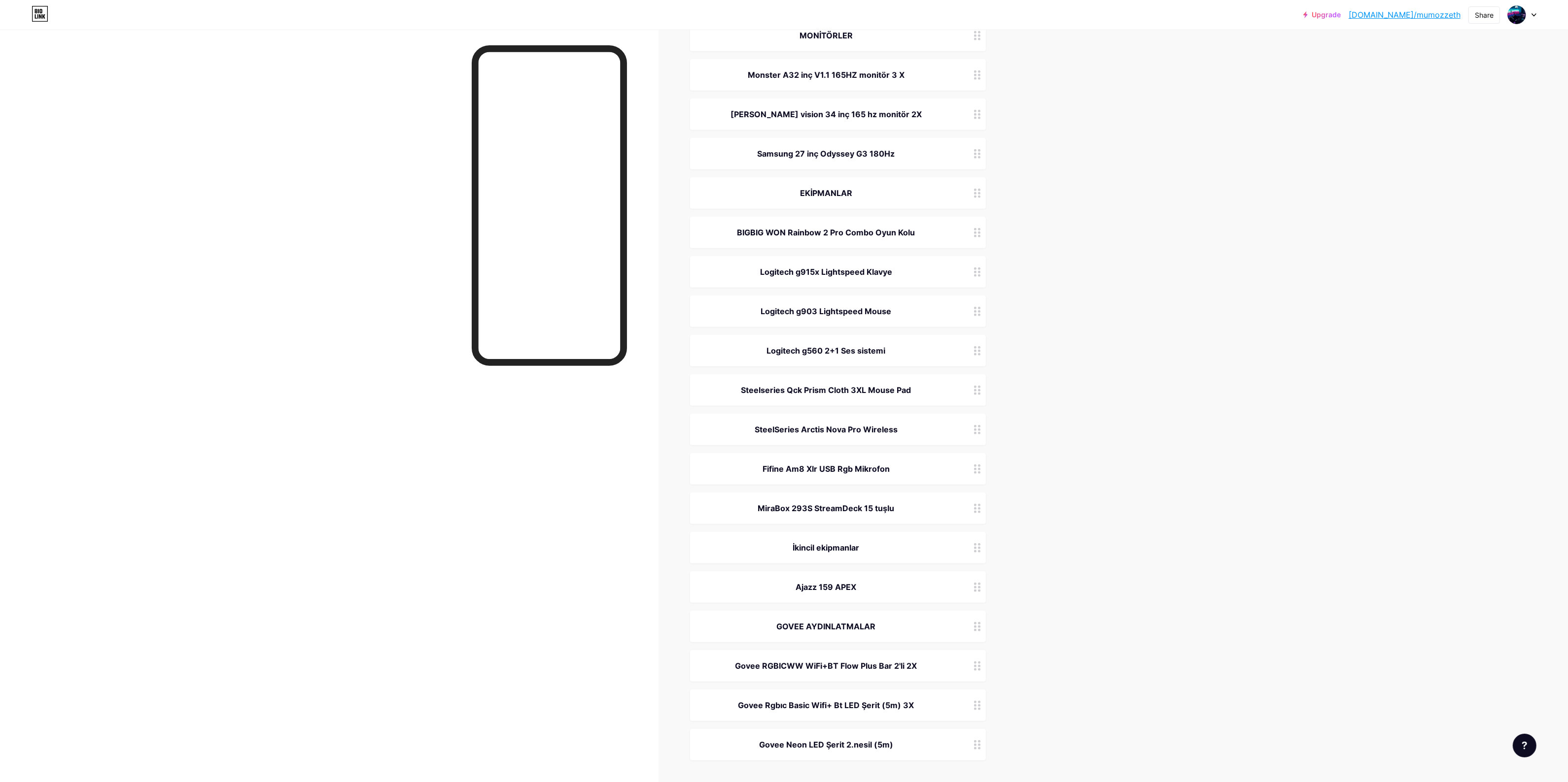
scroll to position [1200, 0]
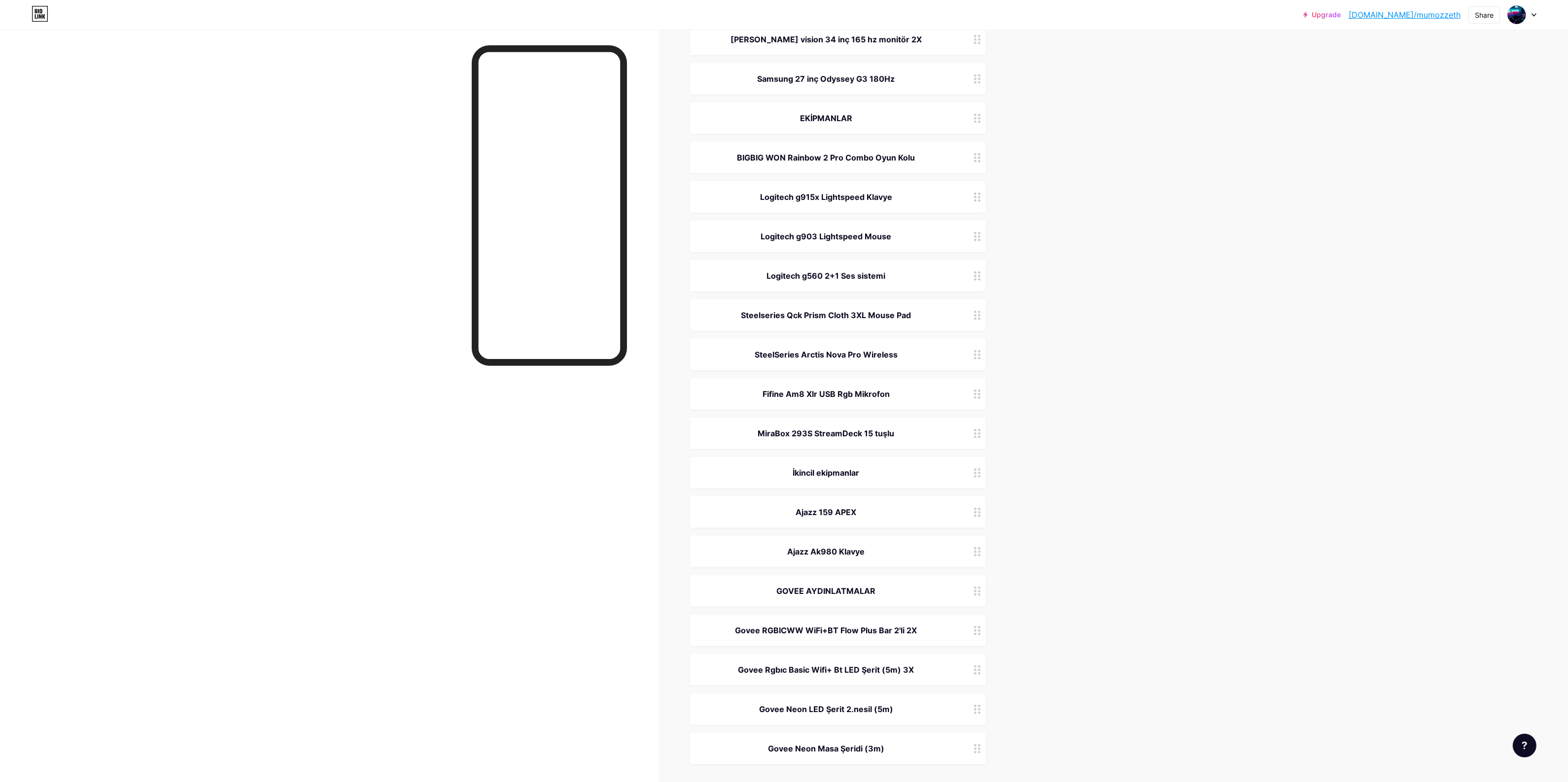
click at [881, 549] on div "Ajazz Ak980 Klavye" at bounding box center [826, 552] width 248 height 12
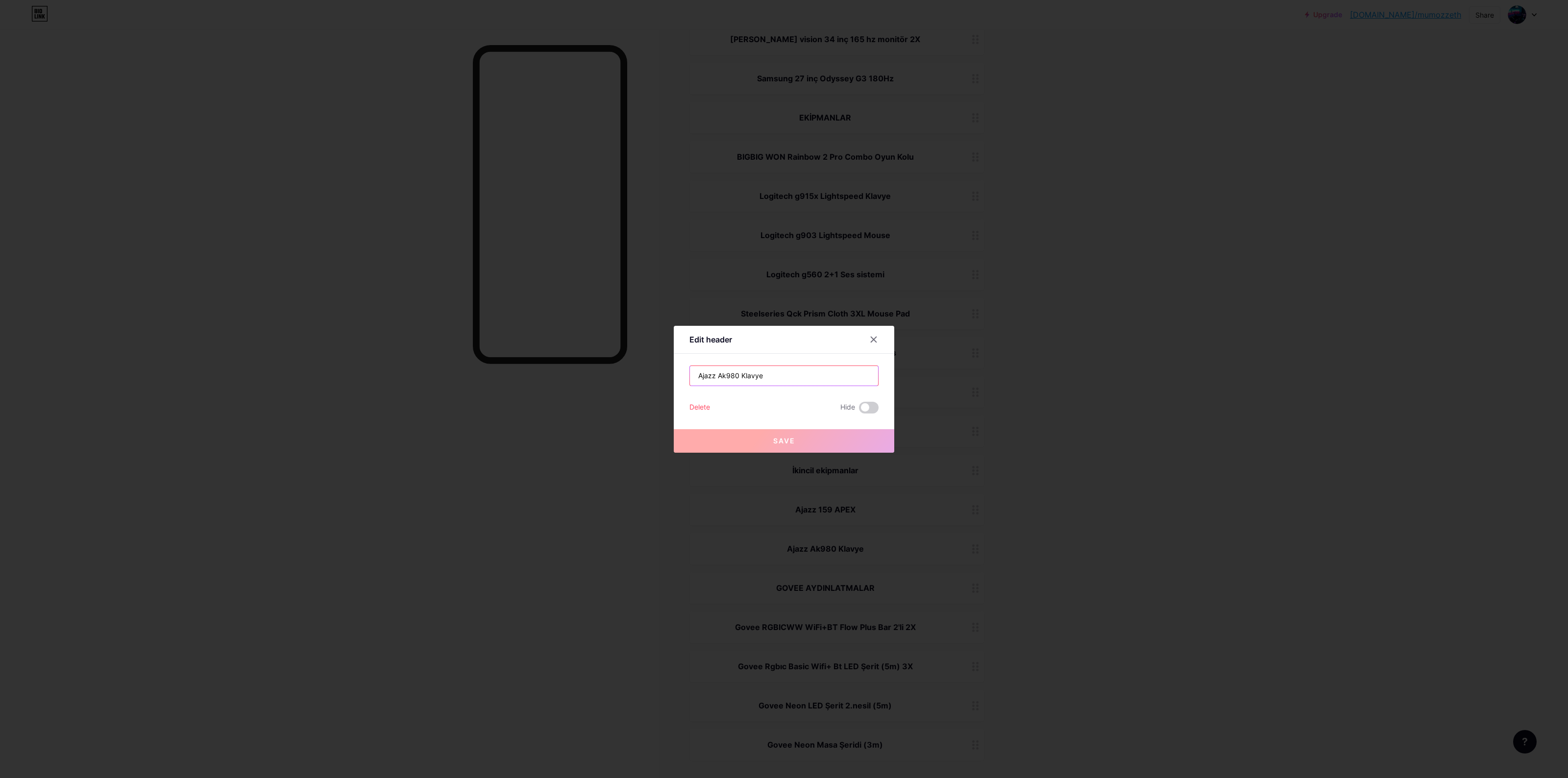
click at [794, 375] on input "Ajazz Ak980 Klavye" at bounding box center [784, 375] width 188 height 19
type input "Ajazz Ak980"
click at [783, 447] on button "Save" at bounding box center [784, 441] width 221 height 23
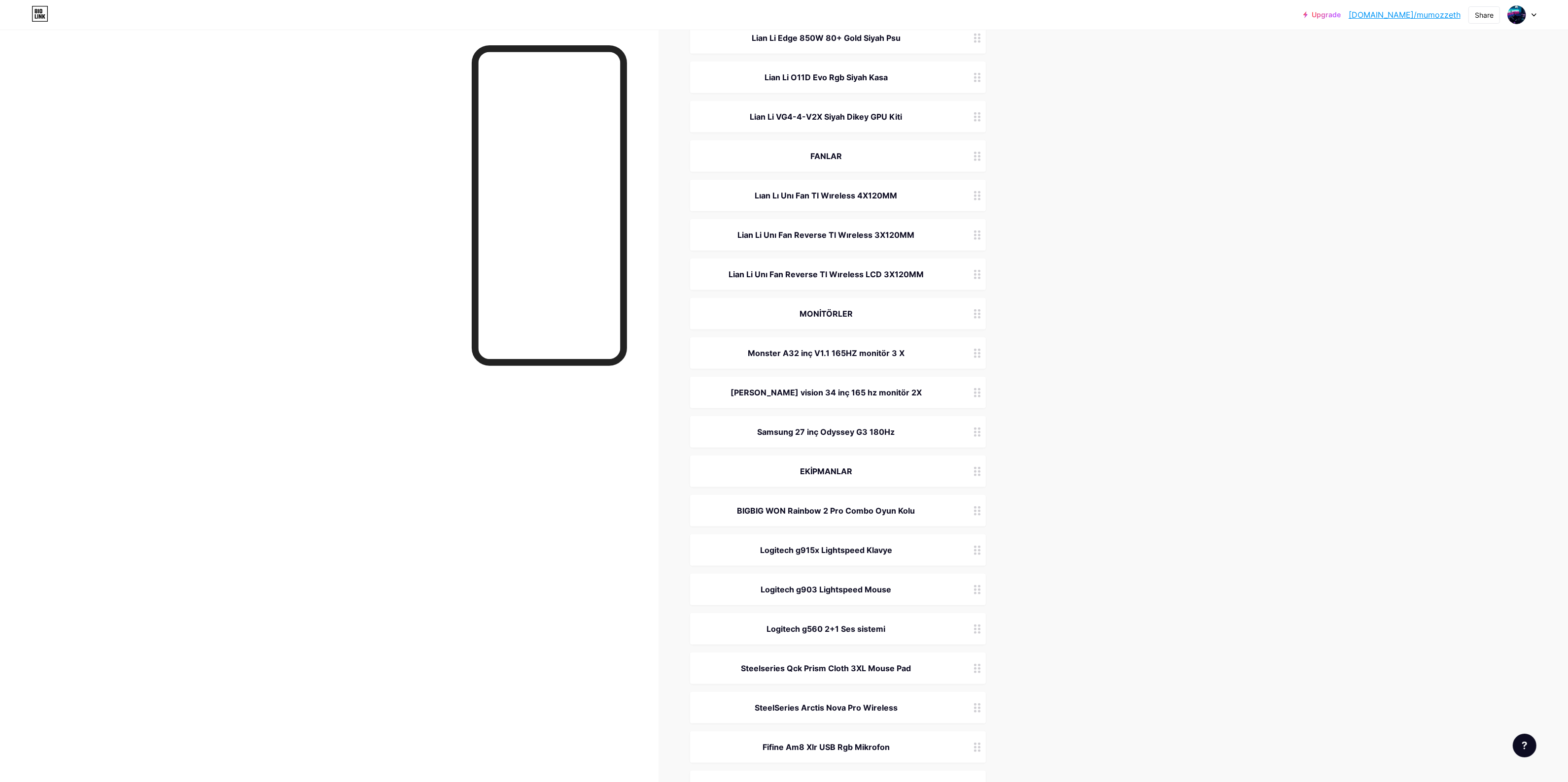
scroll to position [0, 0]
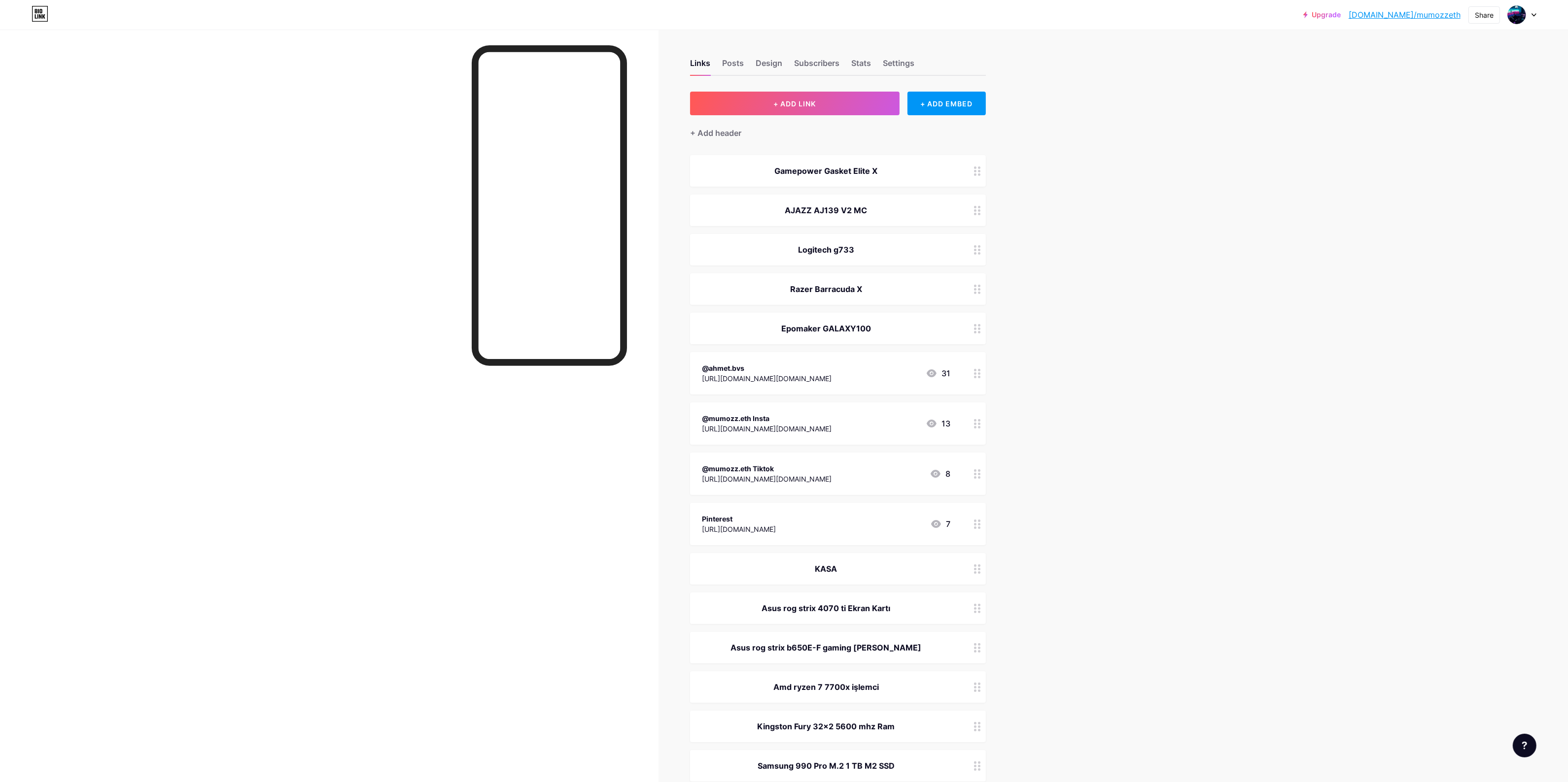
drag, startPoint x: 1072, startPoint y: 583, endPoint x: 1079, endPoint y: 325, distance: 258.1
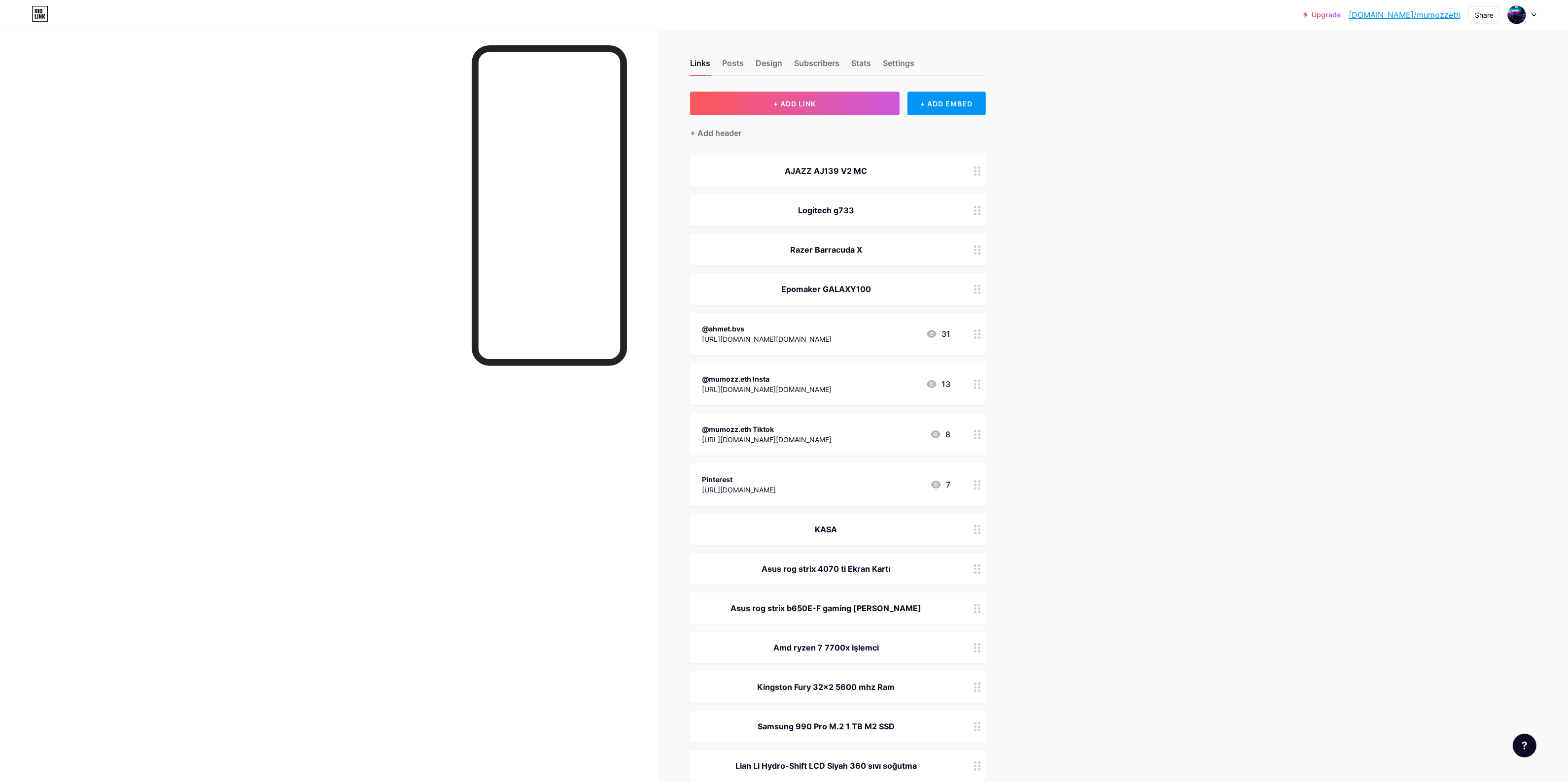
drag, startPoint x: 1122, startPoint y: 393, endPoint x: 1122, endPoint y: 297, distance: 96.0
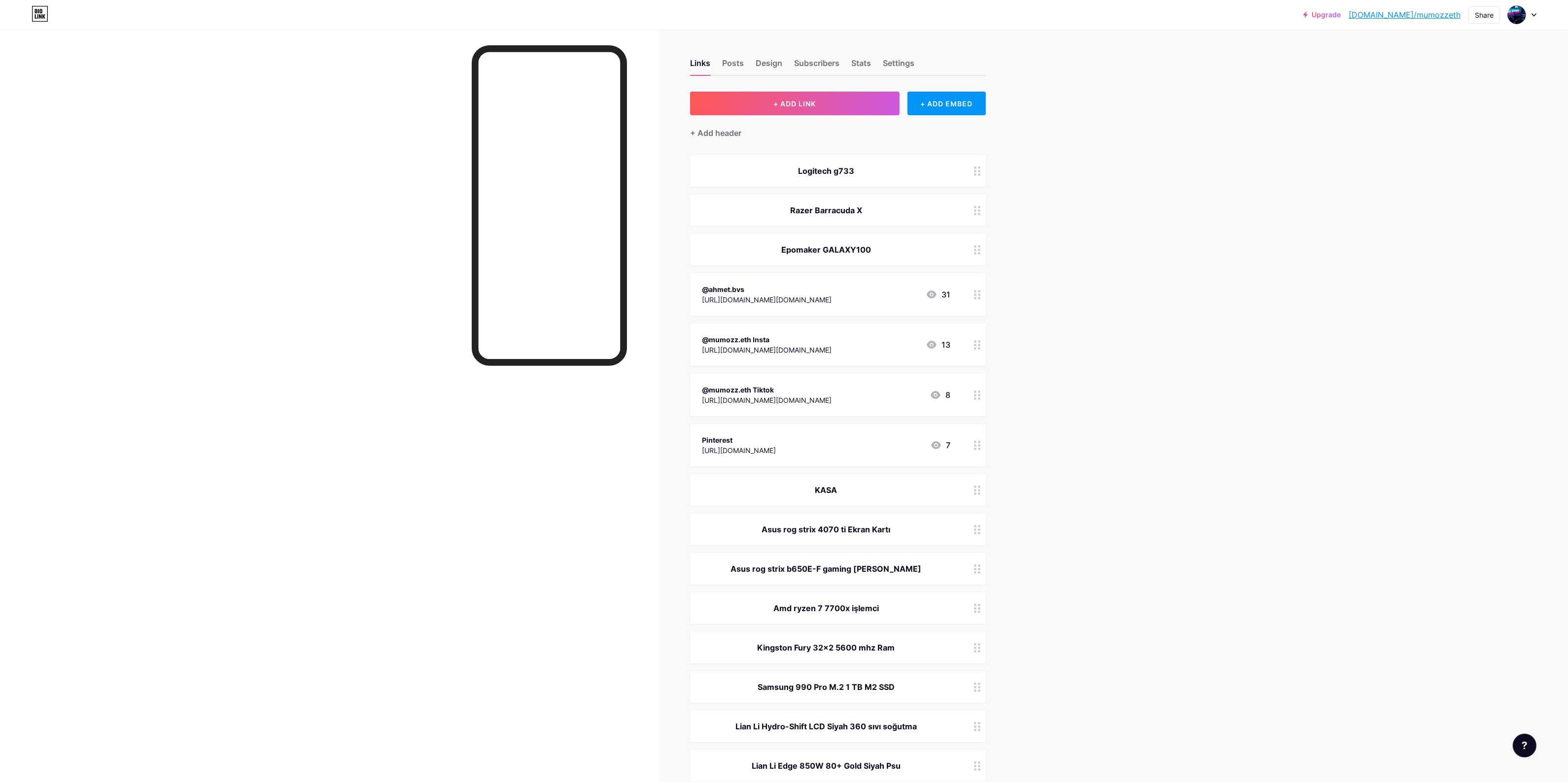
click at [976, 174] on circle at bounding box center [975, 175] width 3 height 3
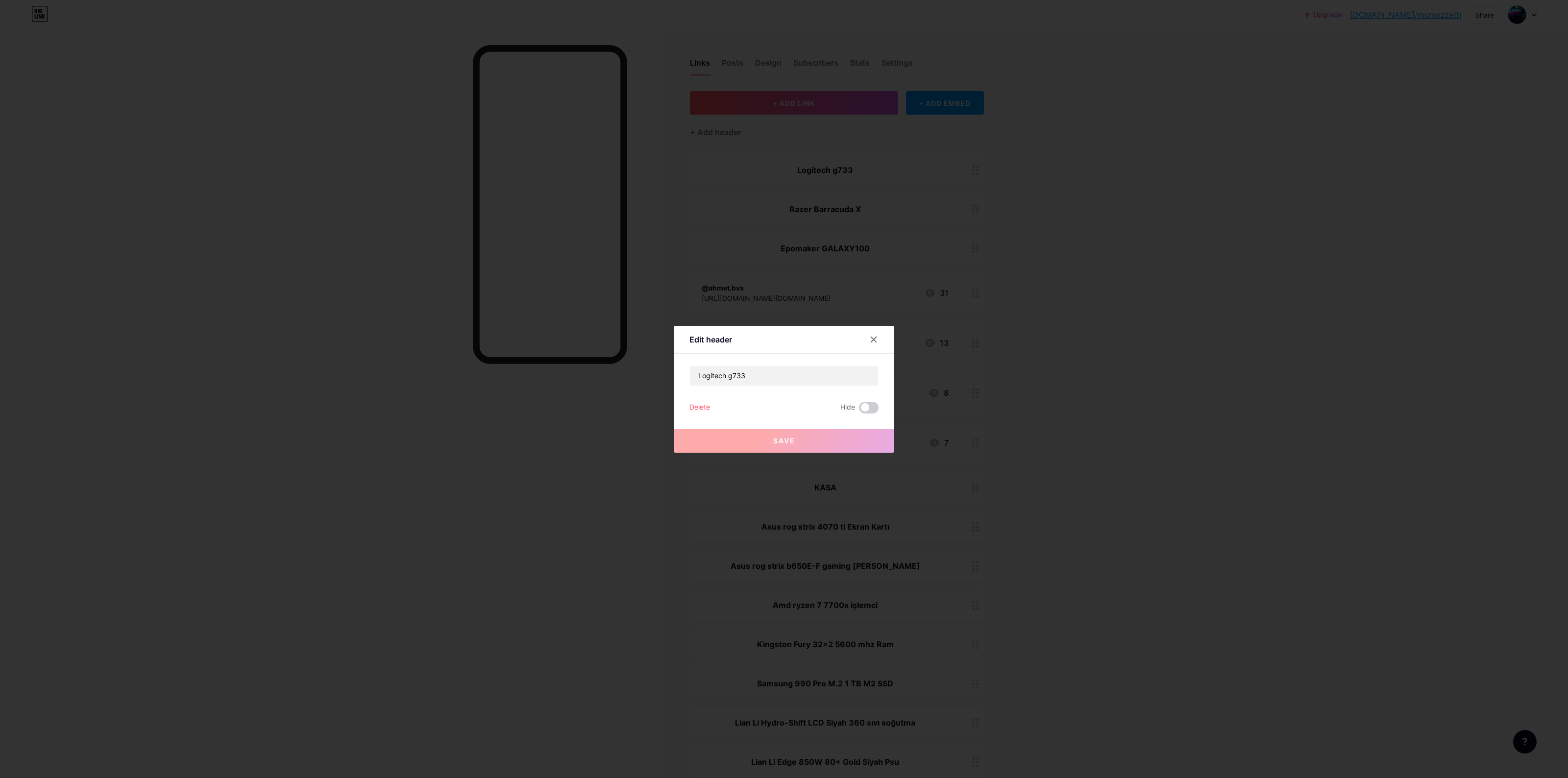
click at [704, 402] on div "Delete" at bounding box center [700, 408] width 21 height 12
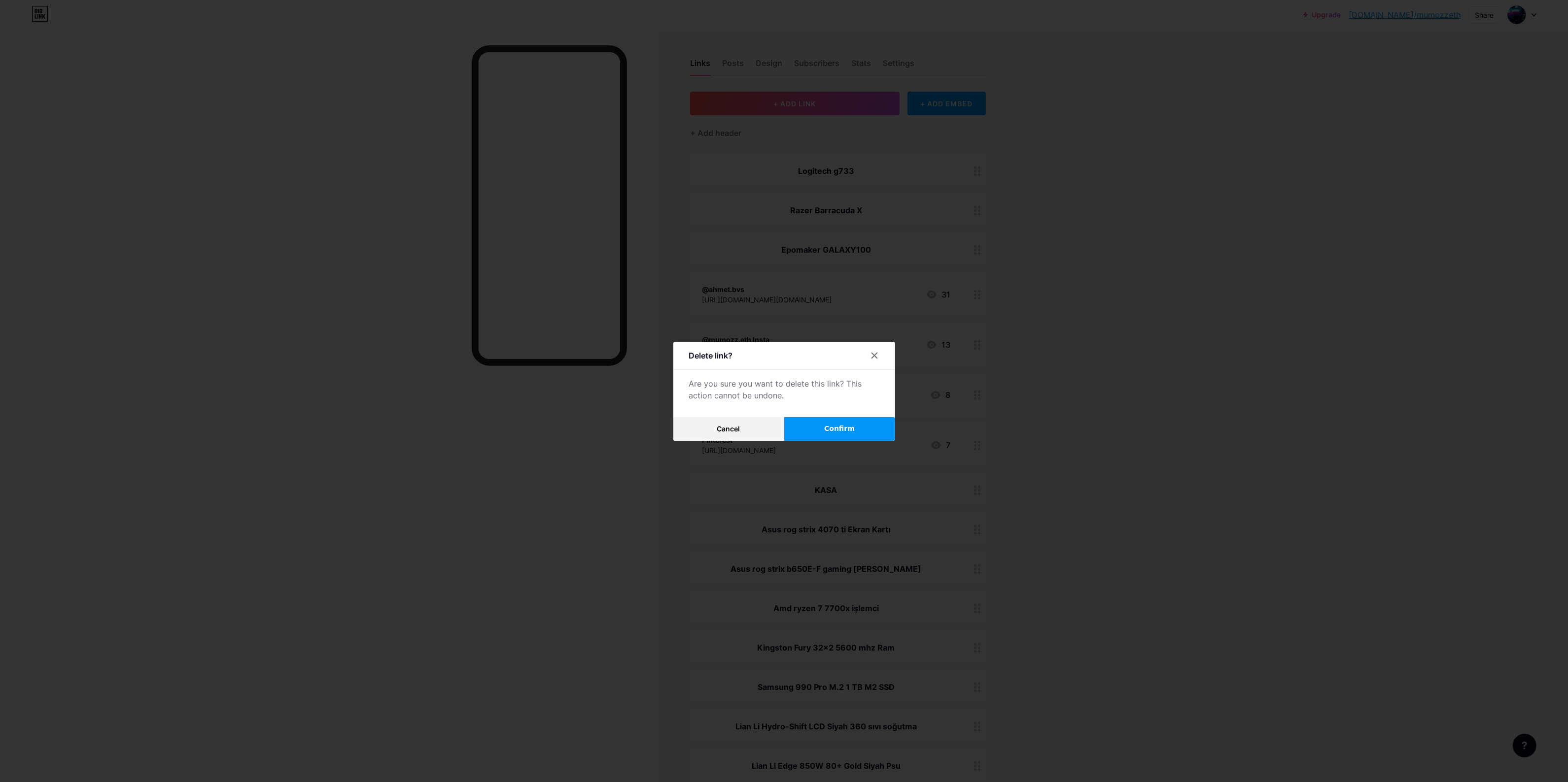
click at [833, 429] on span "Confirm" at bounding box center [839, 429] width 30 height 10
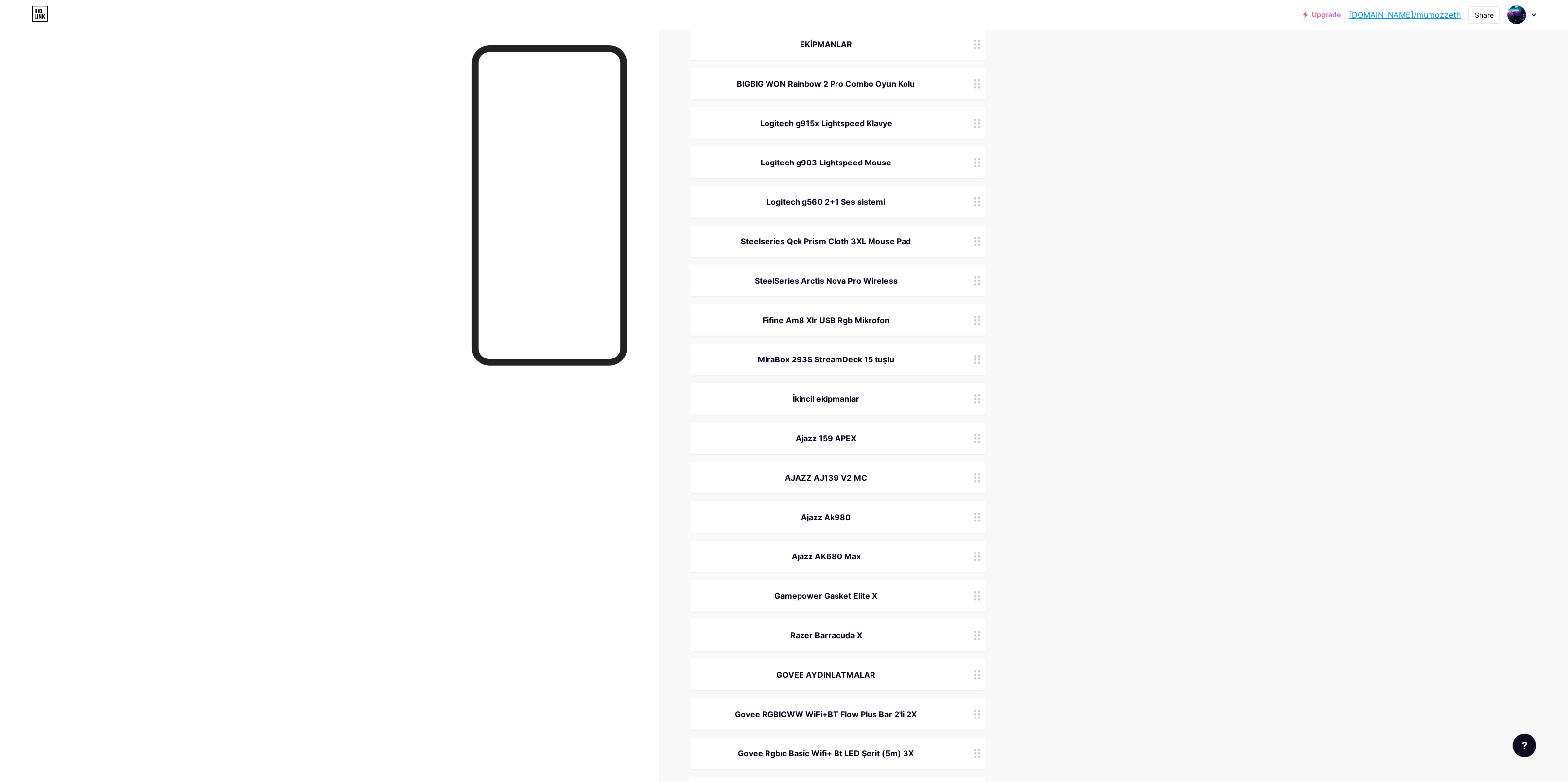
scroll to position [268, 0]
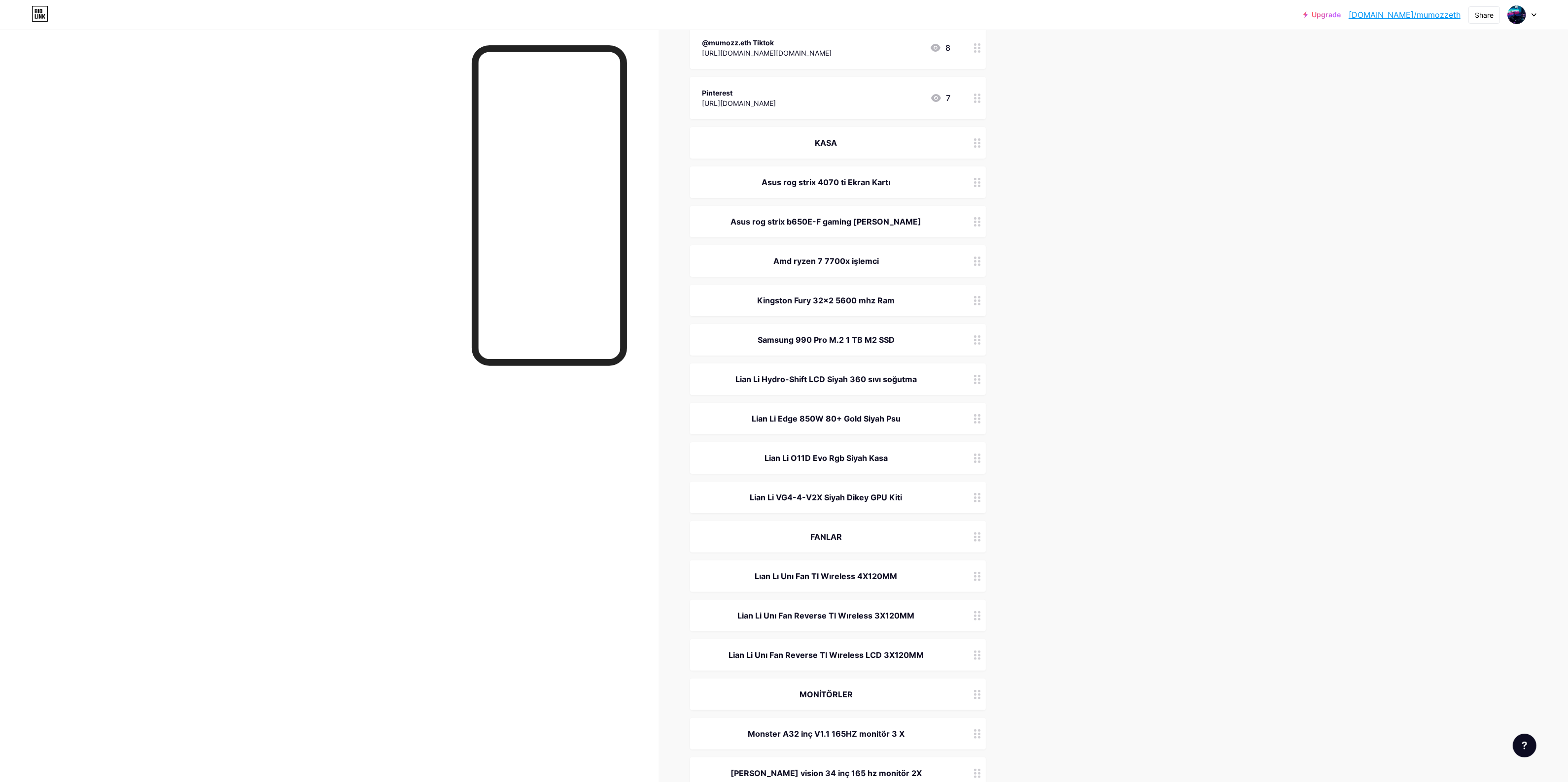
drag, startPoint x: 1122, startPoint y: 599, endPoint x: 1128, endPoint y: 472, distance: 127.1
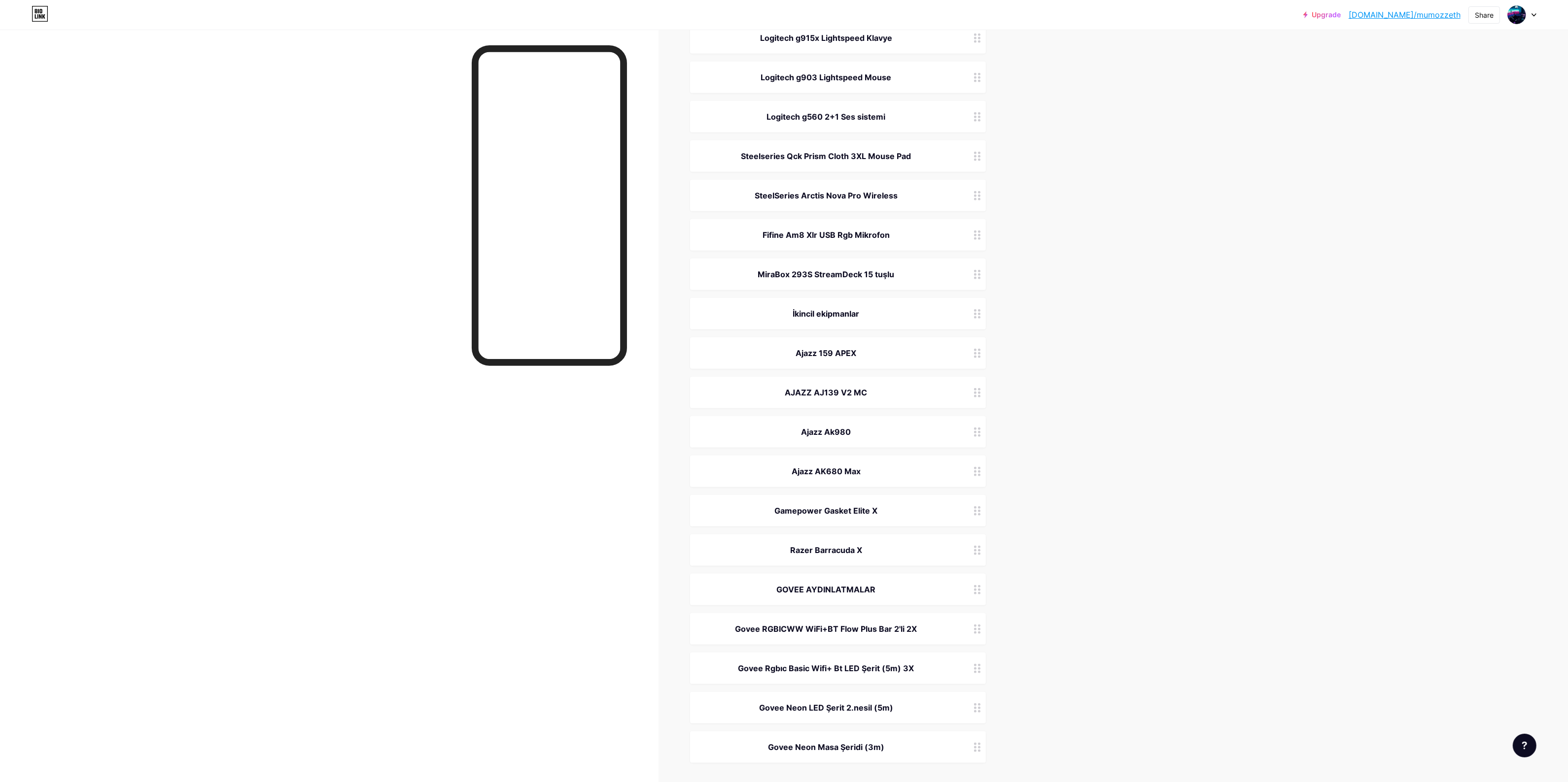
scroll to position [1255, 0]
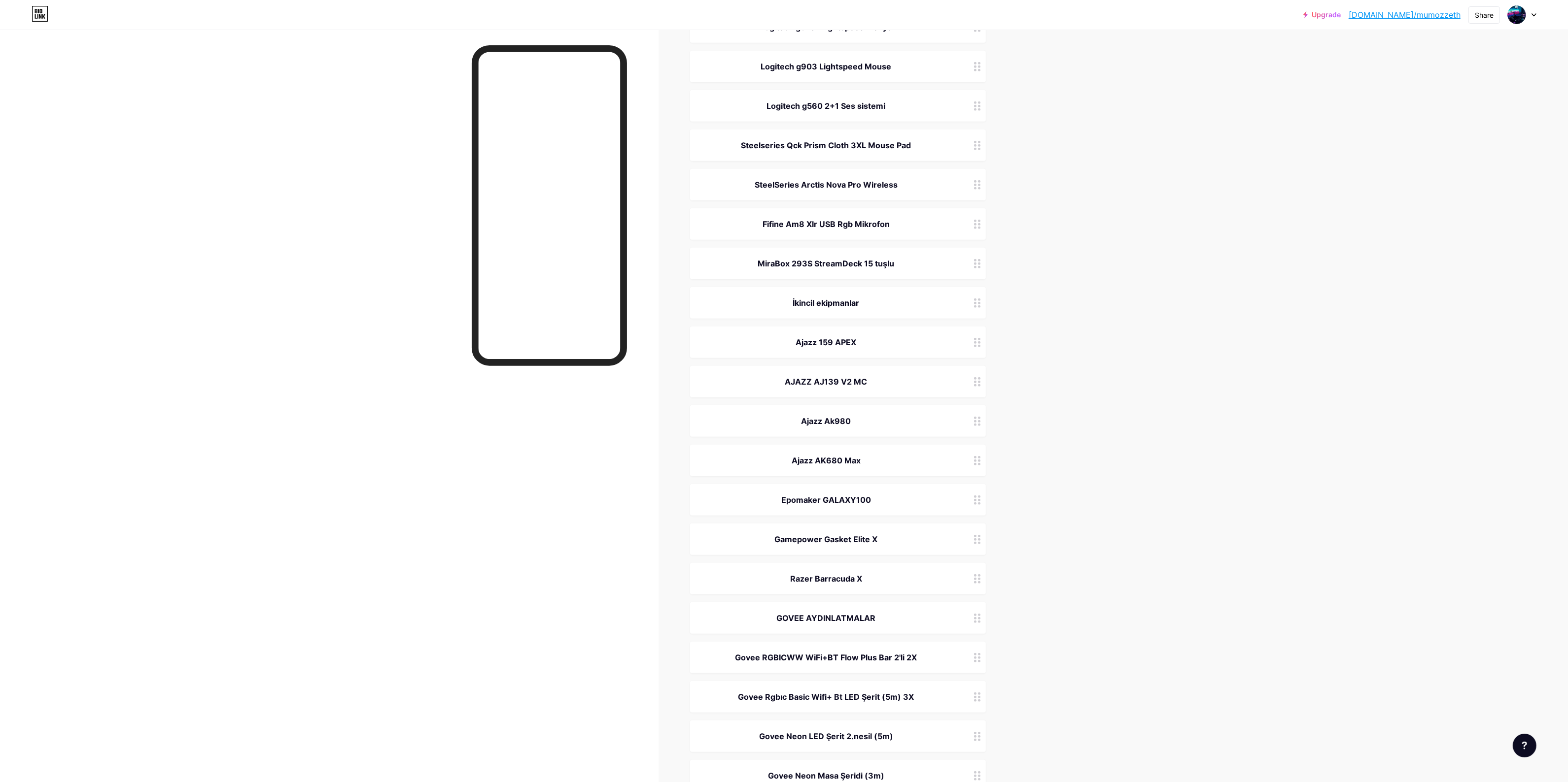
scroll to position [1009, 0]
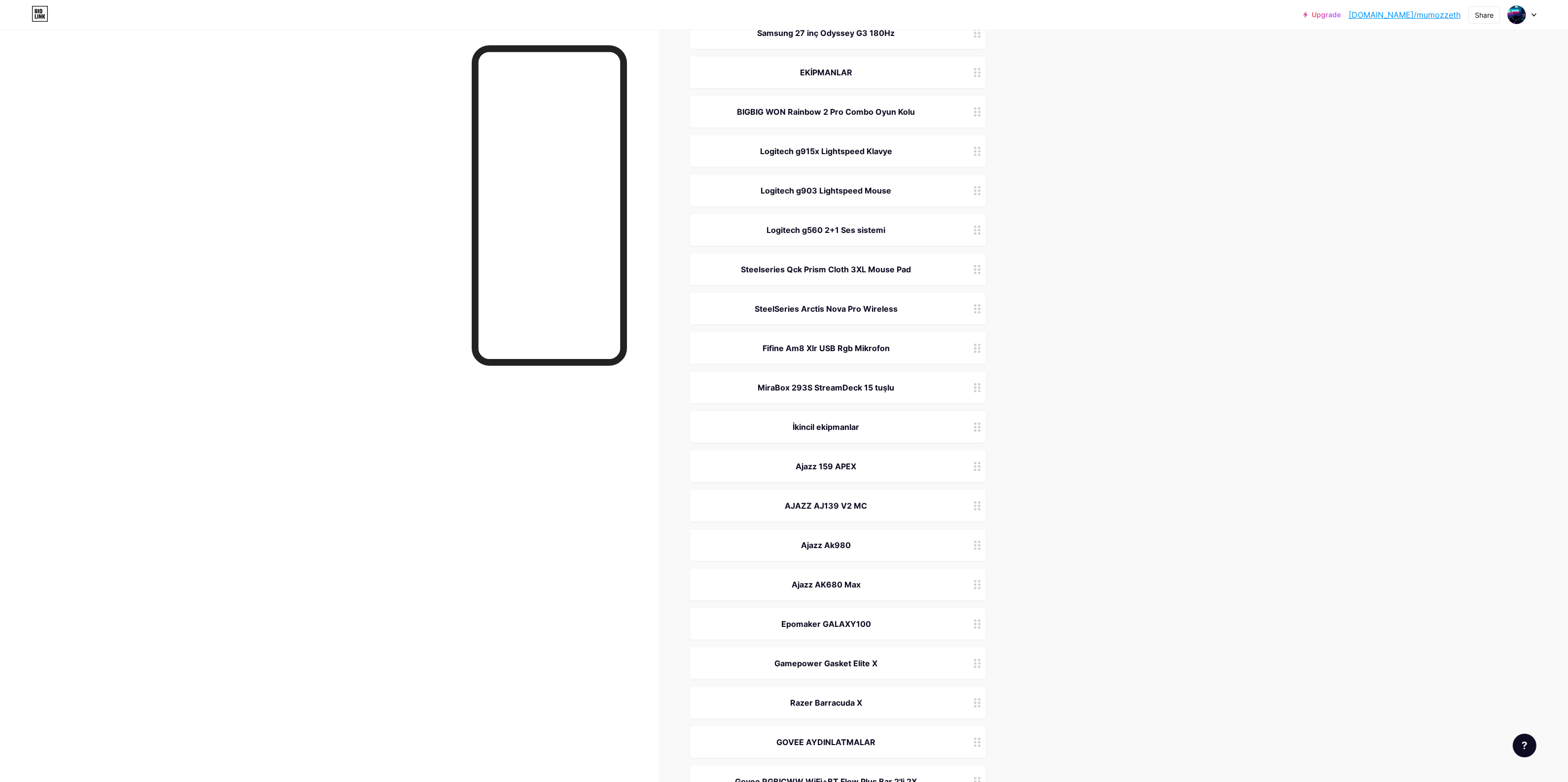
click at [825, 418] on div "İkincil ekipmanlar" at bounding box center [838, 427] width 295 height 31
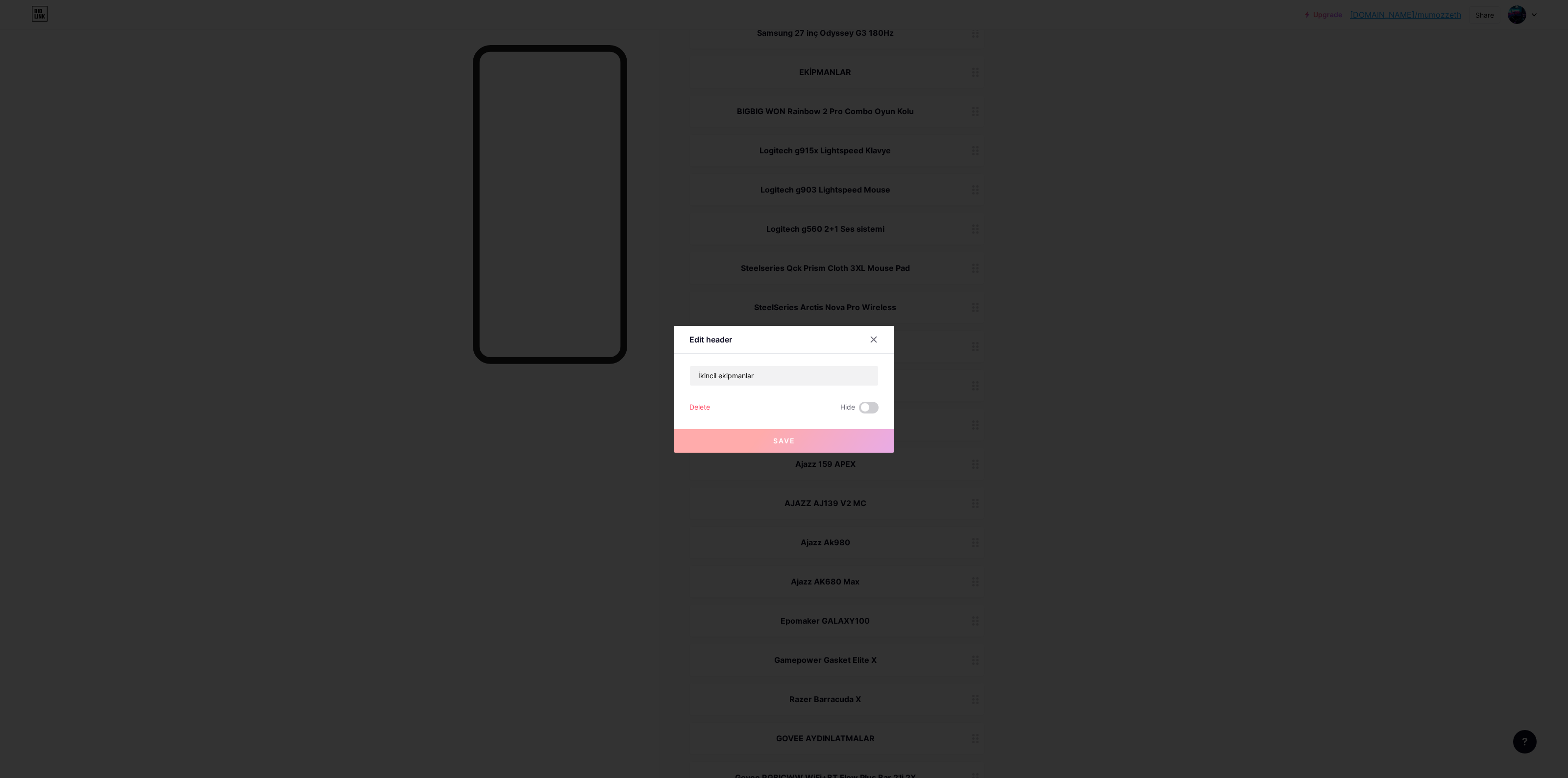
click at [1139, 419] on div at bounding box center [784, 389] width 1568 height 778
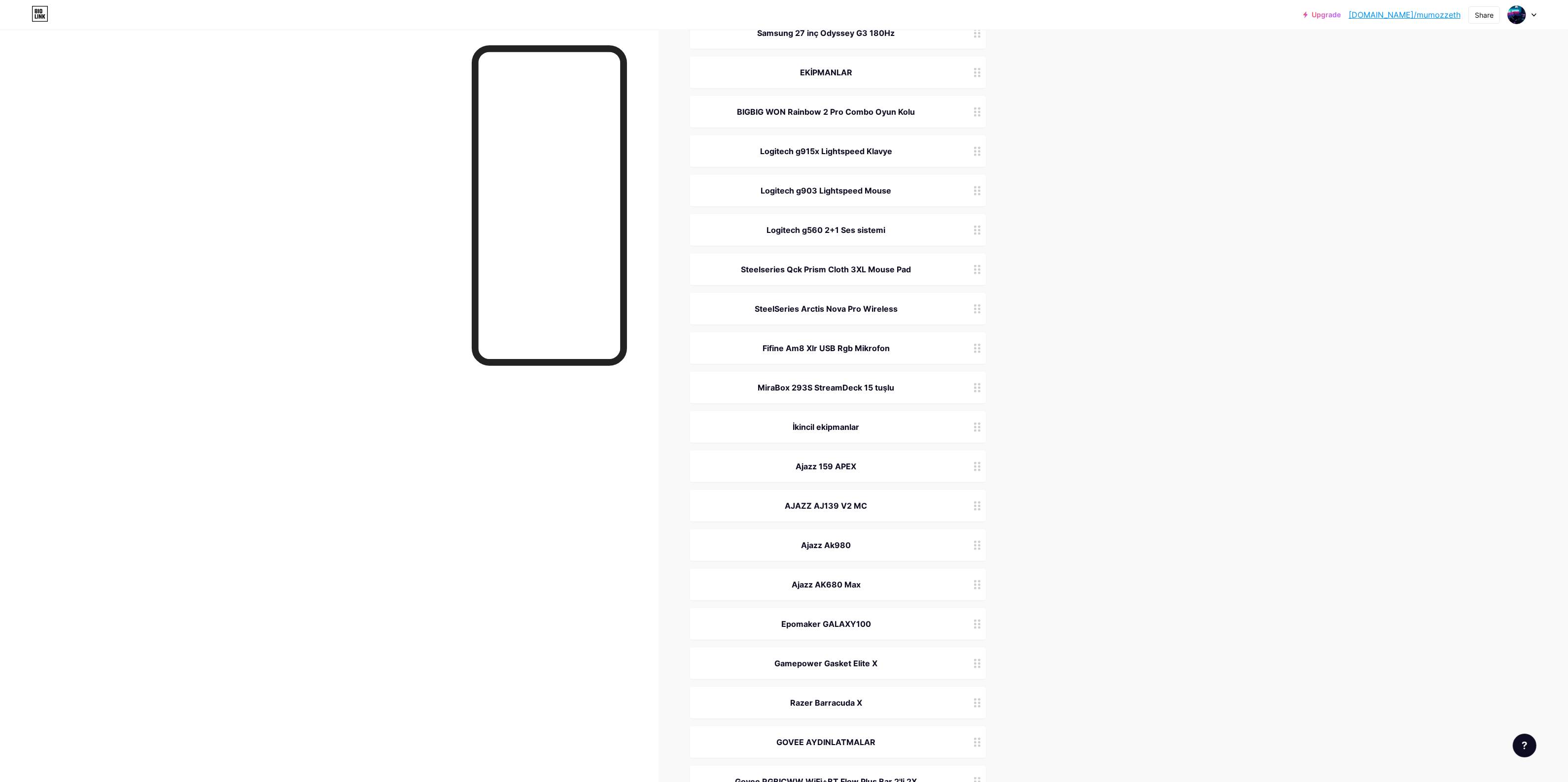
click at [847, 423] on div "İkincil ekipmanlar" at bounding box center [826, 427] width 248 height 12
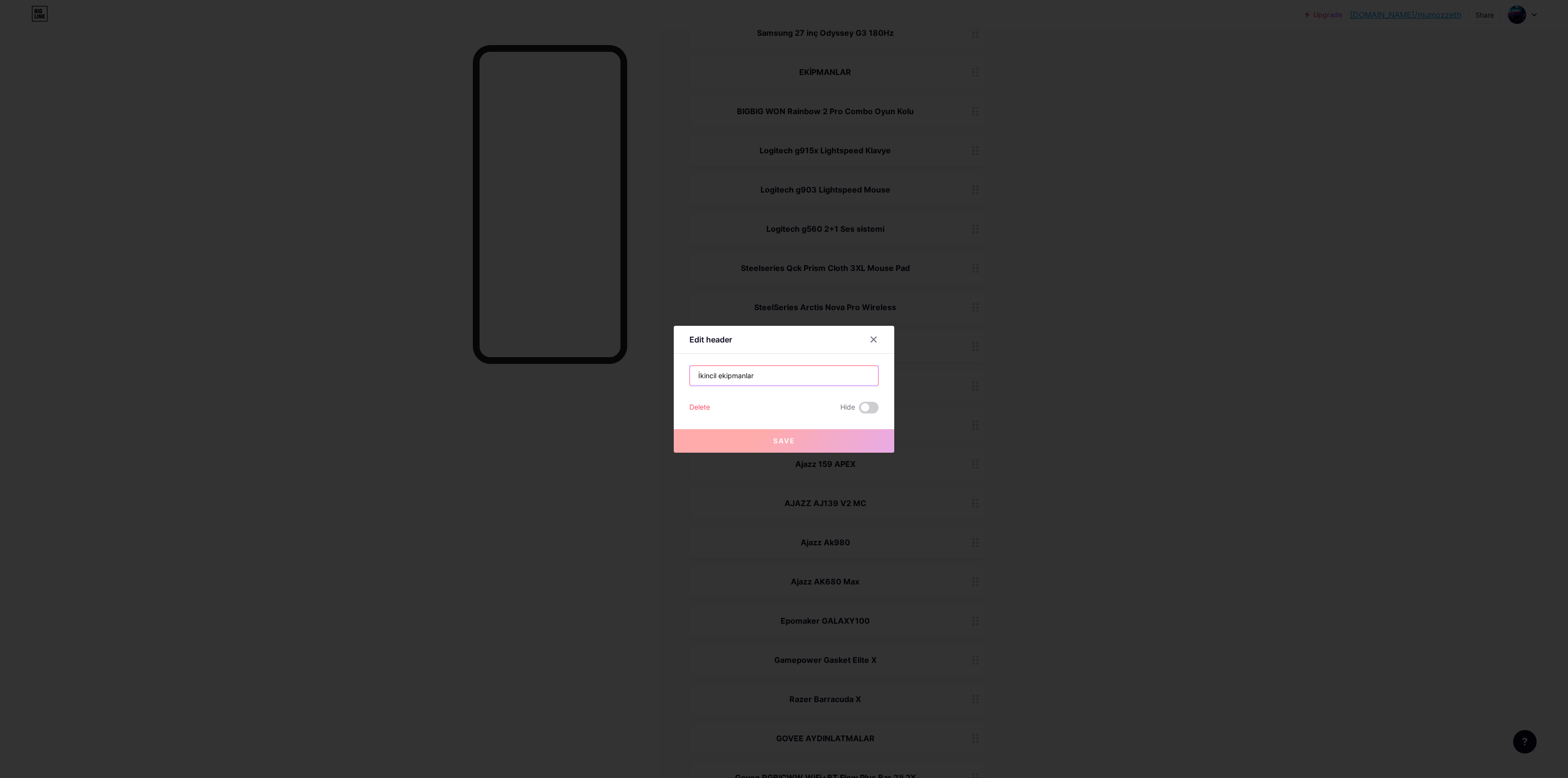
click at [804, 380] on input "İkincil ekipmanlar" at bounding box center [784, 375] width 188 height 19
click at [799, 385] on input "İkincil ekipmanlar" at bounding box center [784, 375] width 188 height 19
drag, startPoint x: 761, startPoint y: 381, endPoint x: 692, endPoint y: 388, distance: 69.4
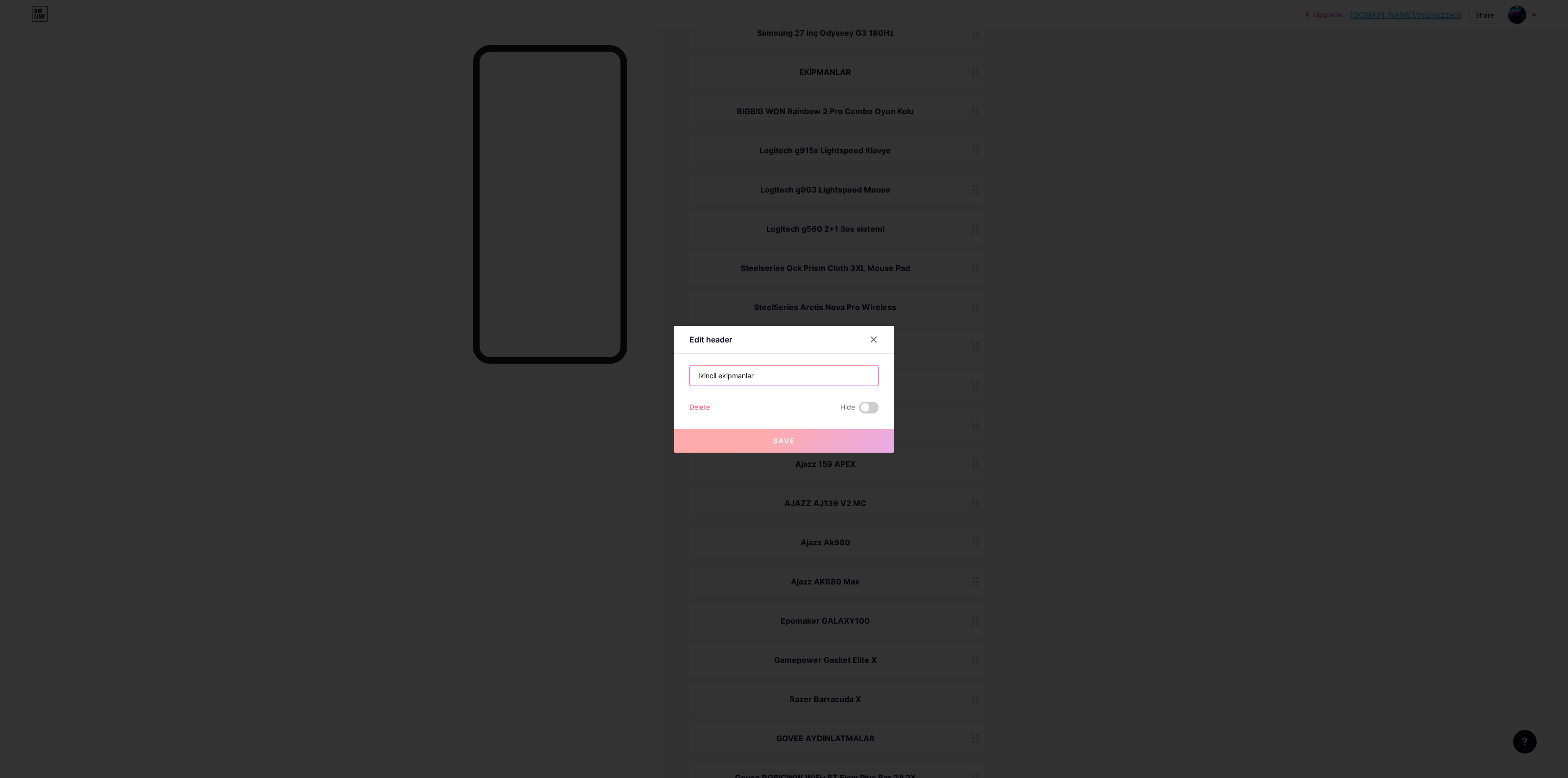
click at [692, 388] on div "İkincil ekipmanlar Delete Hide Save" at bounding box center [784, 389] width 189 height 48
type input "İKİNCİL EKİPMANLAR"
click at [711, 444] on button "Save" at bounding box center [784, 441] width 221 height 23
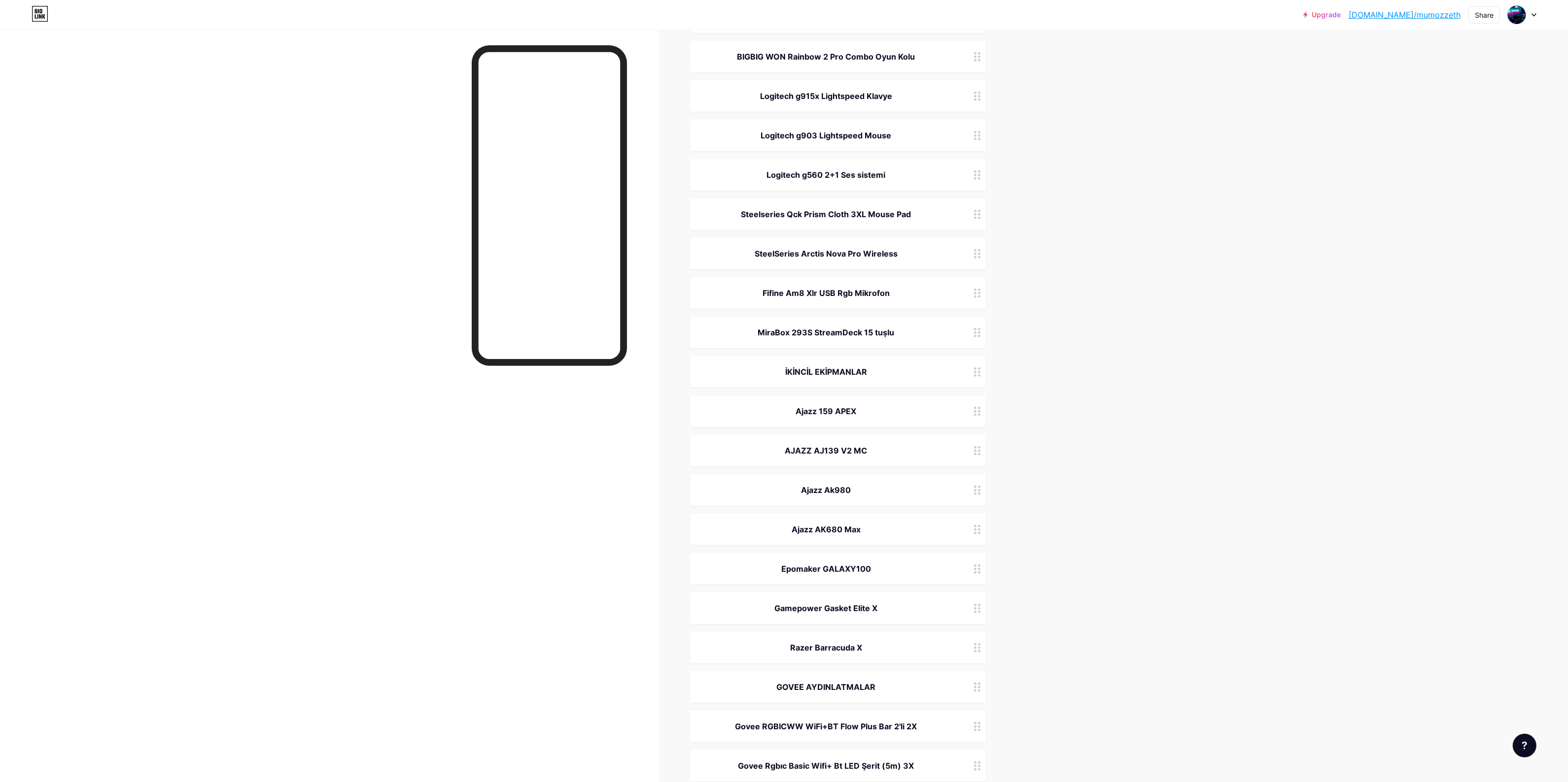
scroll to position [1071, 0]
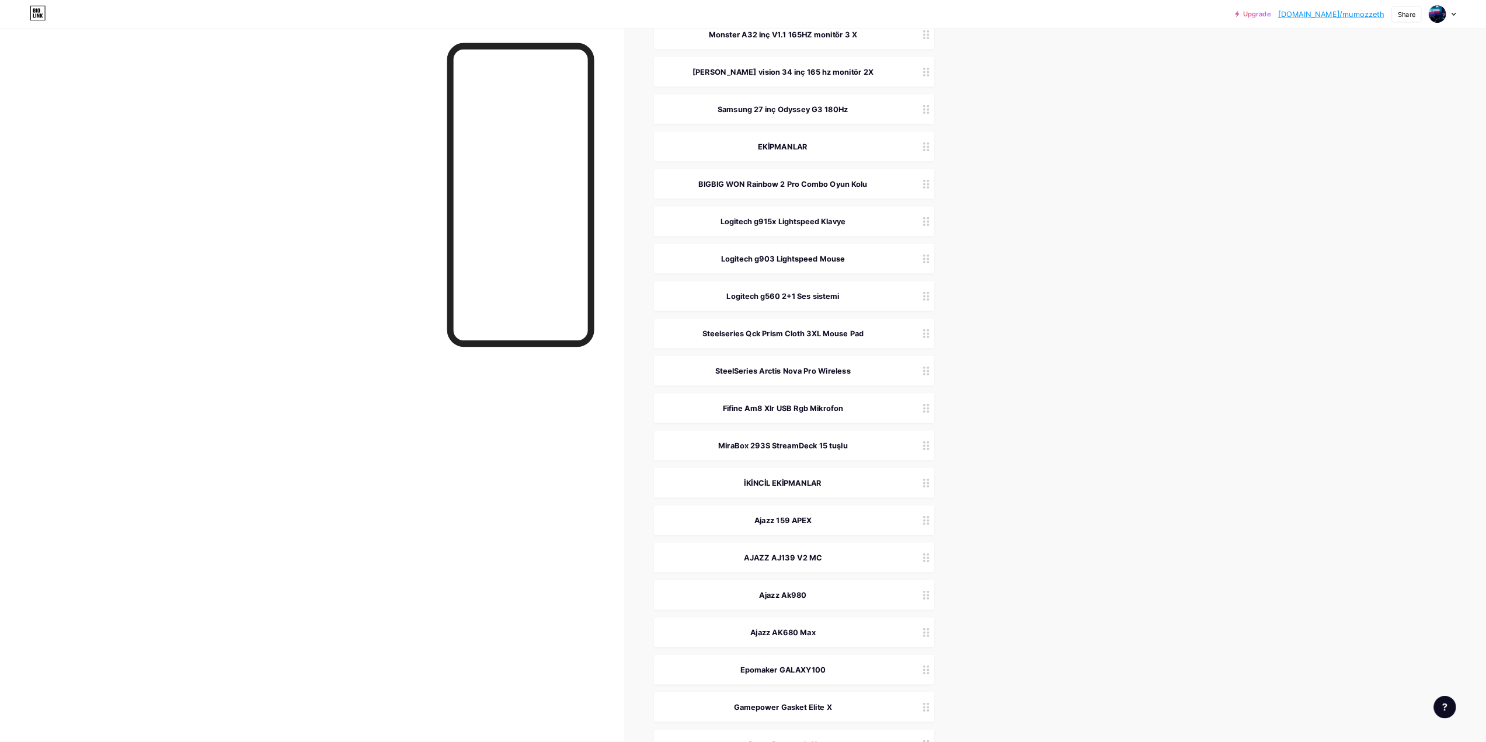
scroll to position [0, 0]
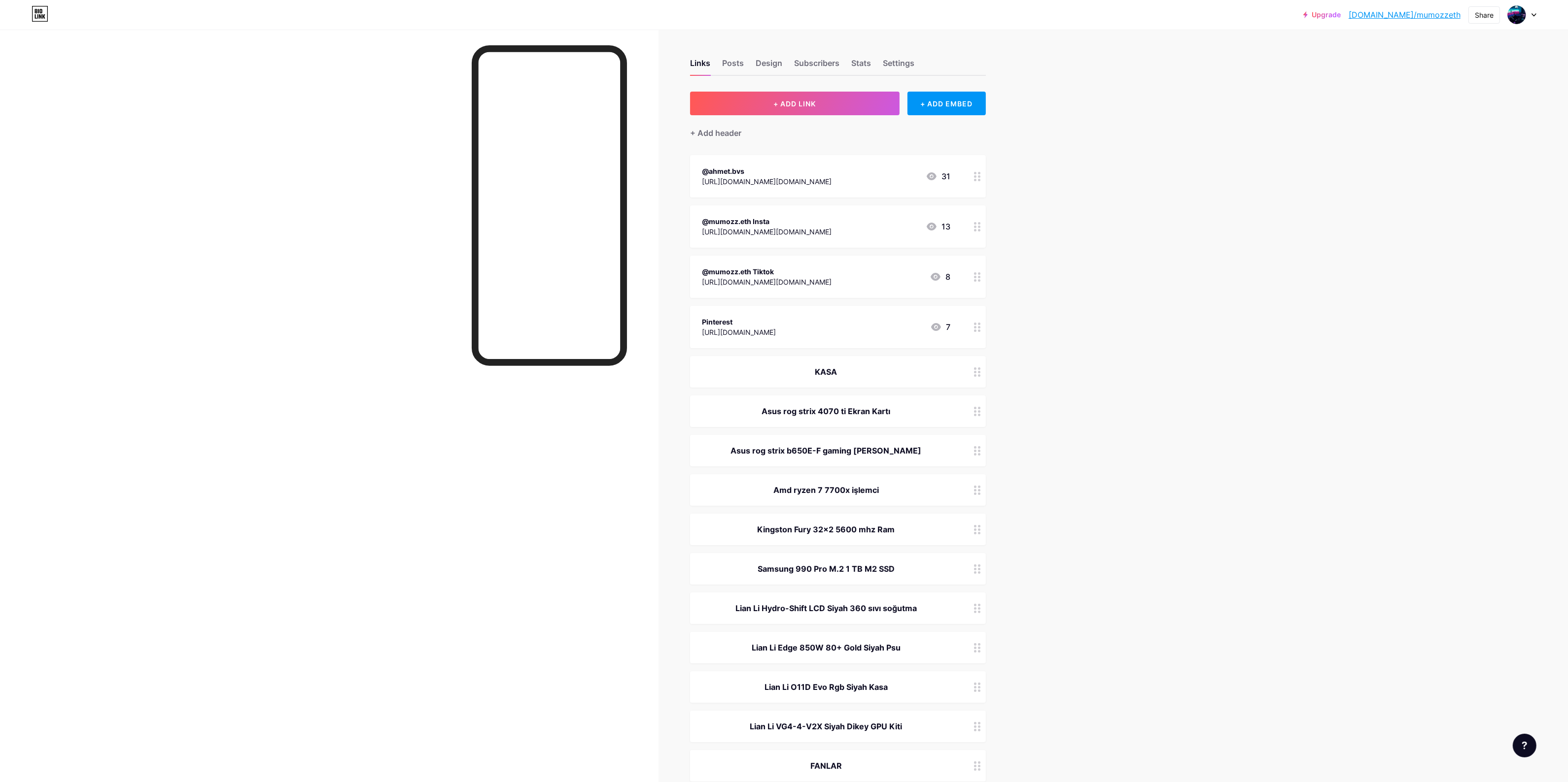
drag, startPoint x: 1125, startPoint y: 399, endPoint x: 1170, endPoint y: 242, distance: 163.3
